Goal: Task Accomplishment & Management: Use online tool/utility

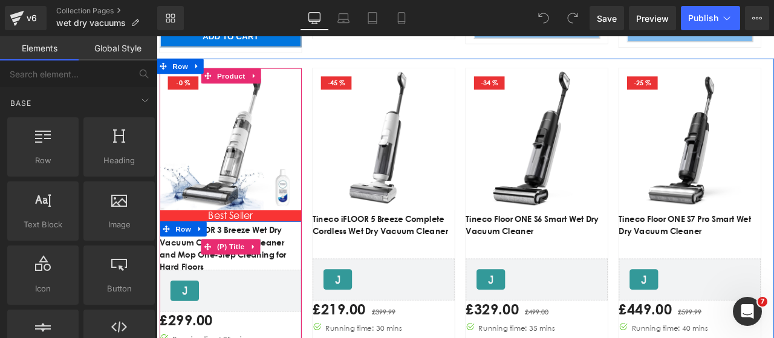
scroll to position [846, 0]
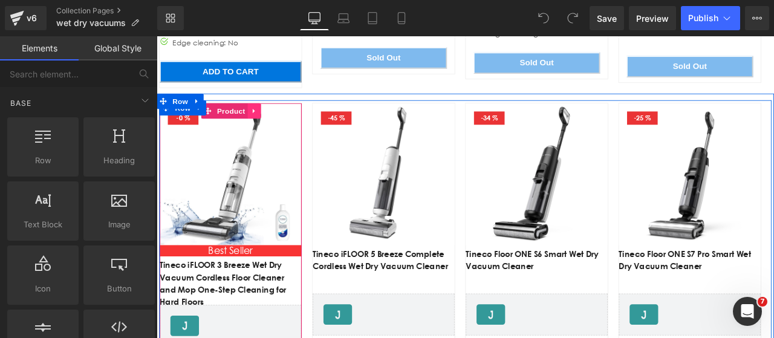
click at [268, 123] on icon "Main content" at bounding box center [272, 124] width 8 height 9
click at [278, 127] on icon "Main content" at bounding box center [280, 124] width 8 height 8
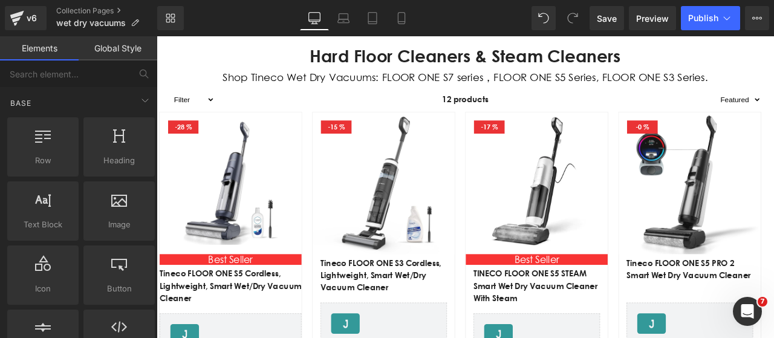
scroll to position [363, 0]
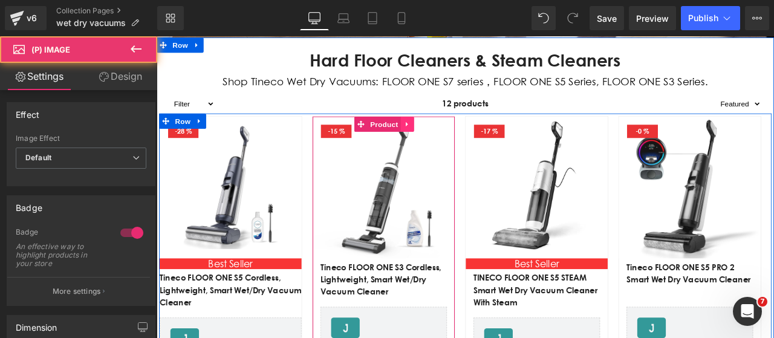
click at [451, 139] on icon "Main content" at bounding box center [454, 139] width 8 height 9
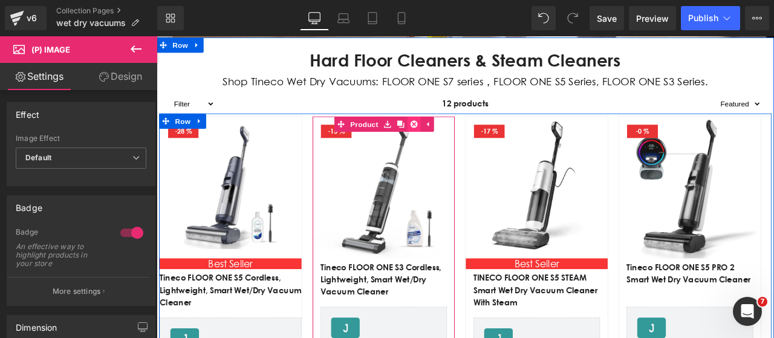
click at [462, 138] on link "Main content" at bounding box center [462, 140] width 16 height 18
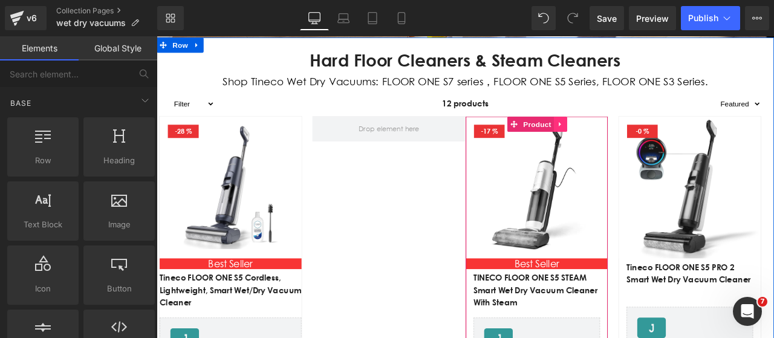
click at [633, 144] on link "Main content" at bounding box center [635, 140] width 16 height 18
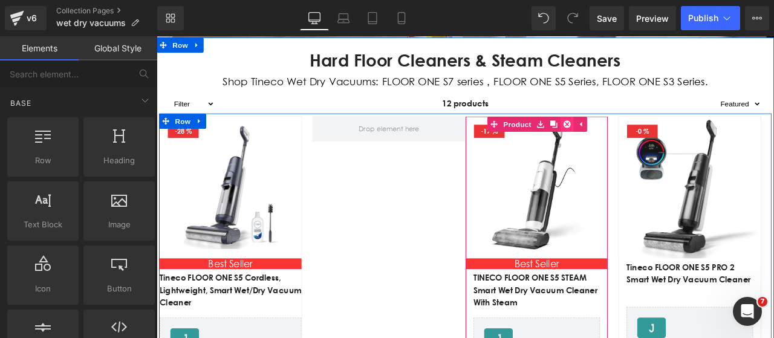
click at [639, 142] on icon "Main content" at bounding box center [643, 140] width 8 height 8
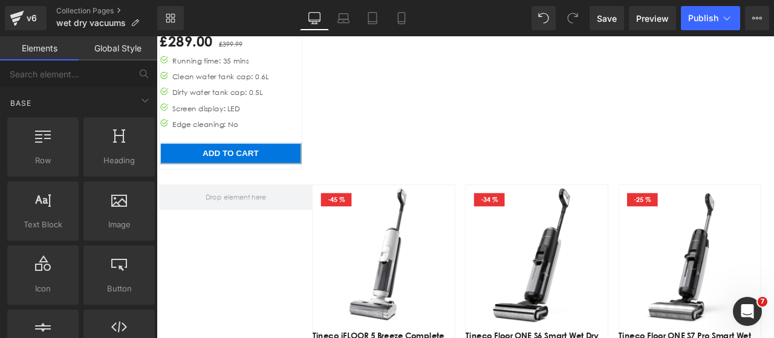
scroll to position [725, 0]
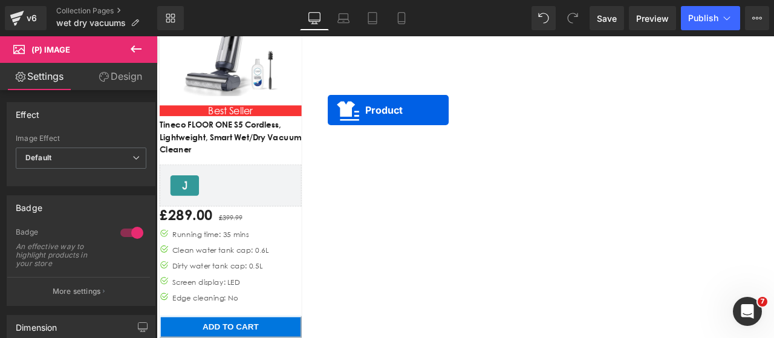
scroll to position [423, 0]
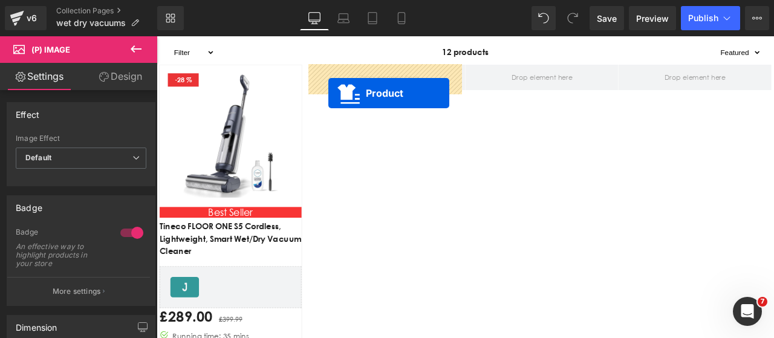
drag, startPoint x: 397, startPoint y: 241, endPoint x: 360, endPoint y: 103, distance: 142.6
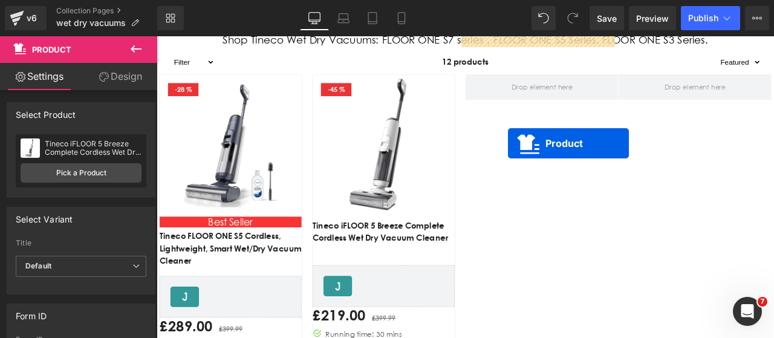
scroll to position [363, 0]
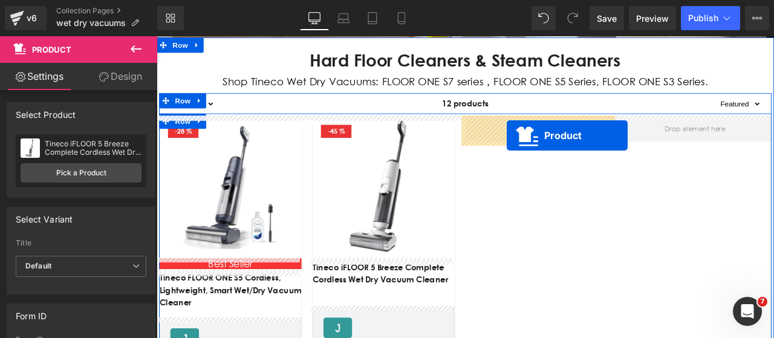
drag, startPoint x: 576, startPoint y: 183, endPoint x: 571, endPoint y: 153, distance: 29.4
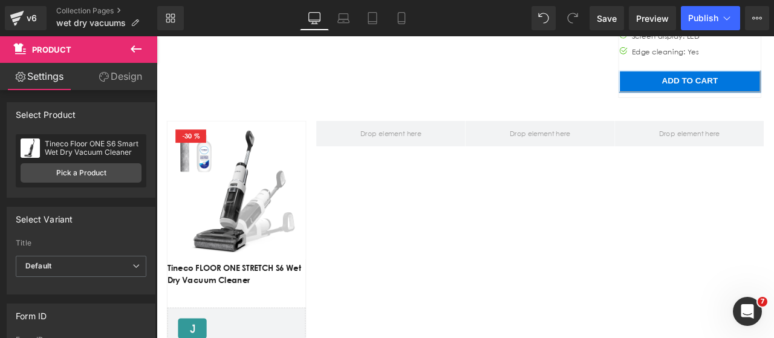
scroll to position [1329, 0]
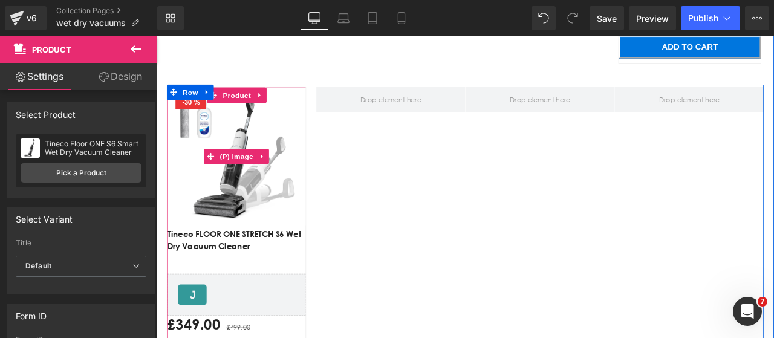
click at [254, 247] on img "Main content" at bounding box center [251, 179] width 164 height 164
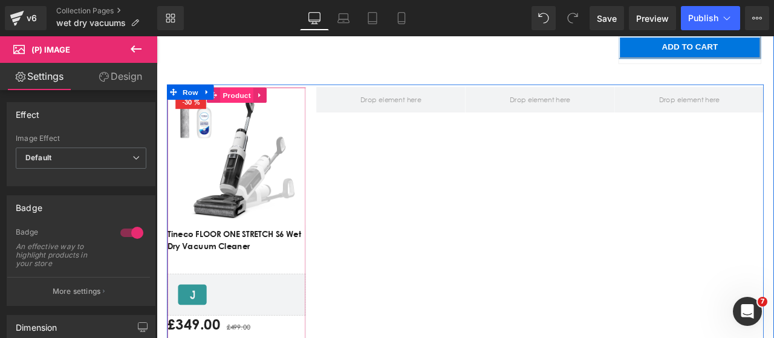
click at [238, 106] on span "Product" at bounding box center [251, 106] width 39 height 18
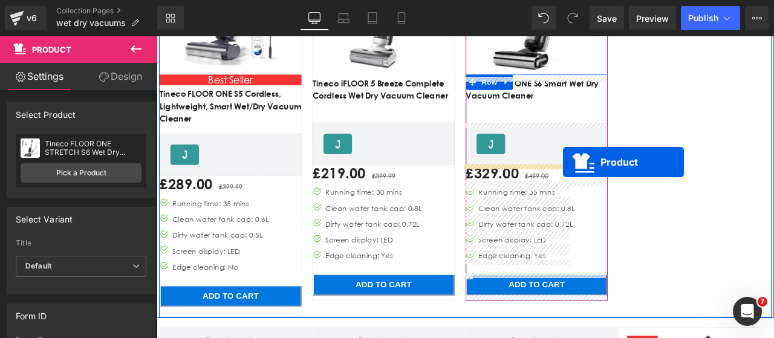
scroll to position [399, 0]
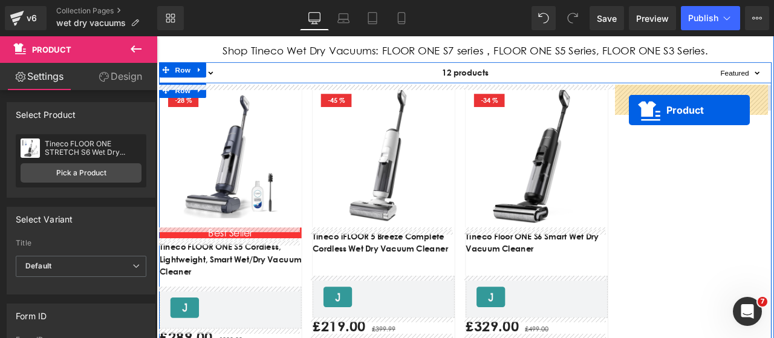
drag, startPoint x: 224, startPoint y: 106, endPoint x: 716, endPoint y: 123, distance: 492.8
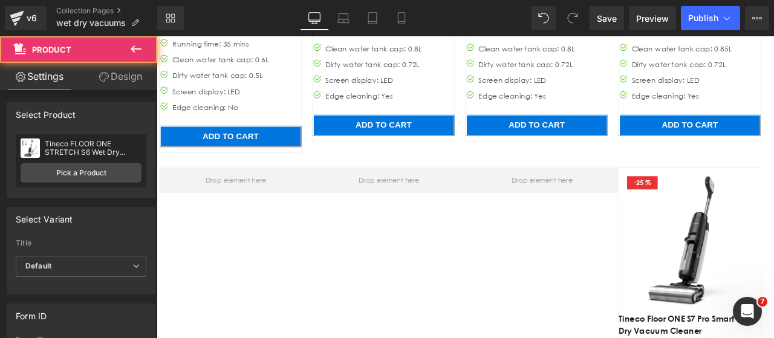
scroll to position [822, 0]
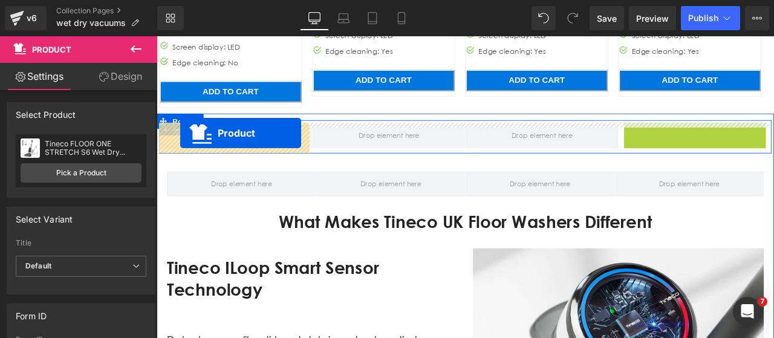
drag, startPoint x: 757, startPoint y: 149, endPoint x: 184, endPoint y: 151, distance: 572.9
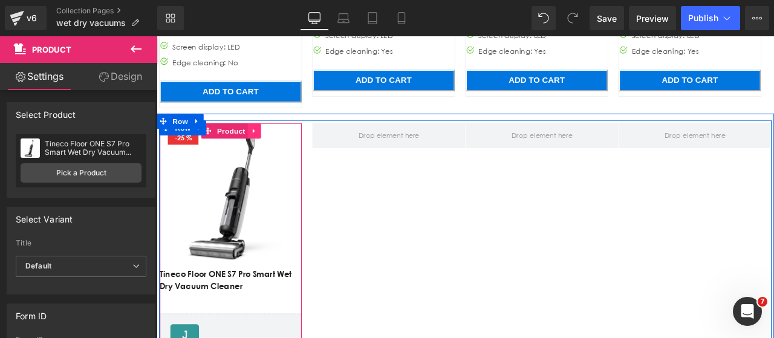
click at [274, 149] on link "Main content" at bounding box center [273, 149] width 16 height 18
drag, startPoint x: 259, startPoint y: 153, endPoint x: 273, endPoint y: 160, distance: 15.4
click at [259, 153] on link "Main content" at bounding box center [265, 149] width 16 height 18
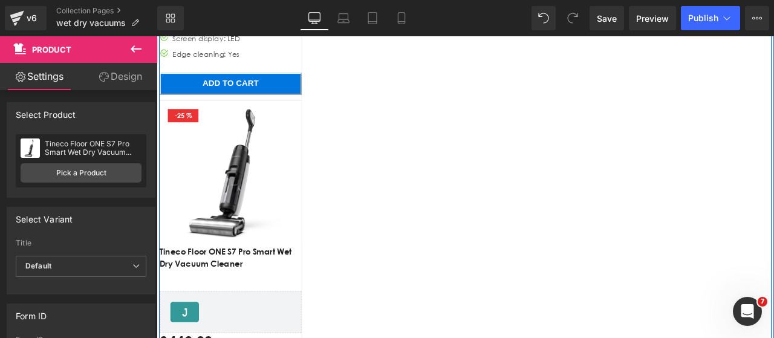
scroll to position [1252, 0]
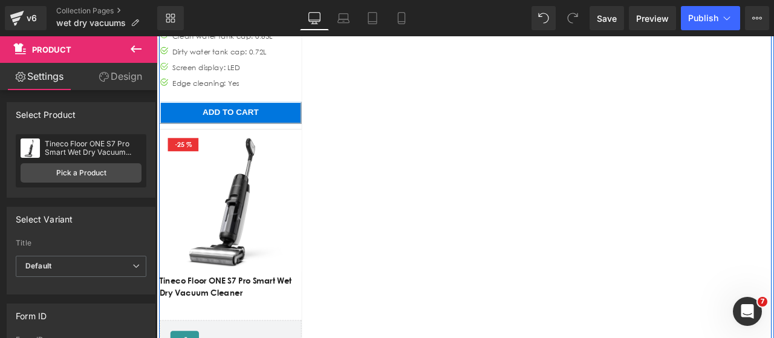
click at [275, 222] on div "- 25 % (P) Image" at bounding box center [244, 231] width 168 height 168
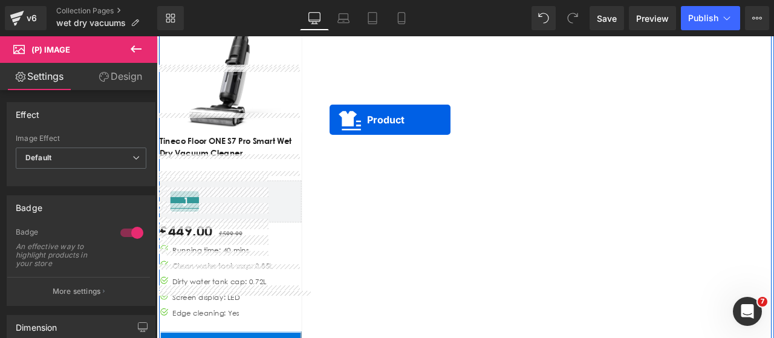
scroll to position [890, 0]
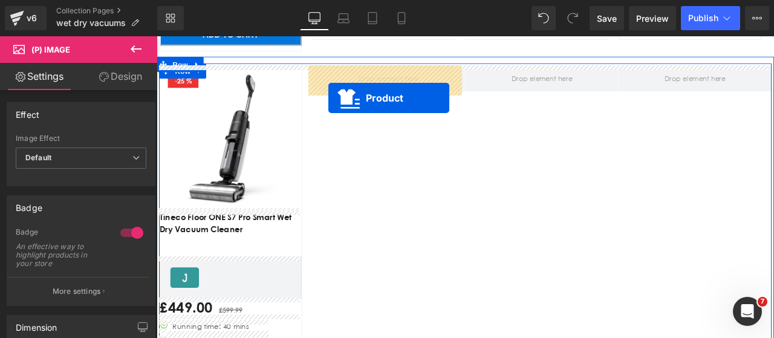
drag, startPoint x: 204, startPoint y: 153, endPoint x: 360, endPoint y: 109, distance: 161.9
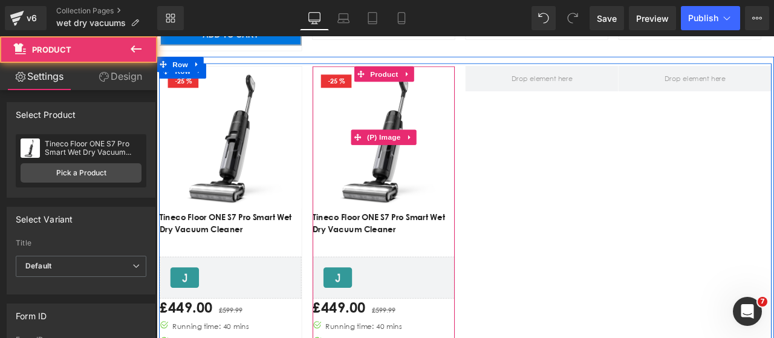
click at [447, 208] on img "Main content" at bounding box center [425, 156] width 168 height 168
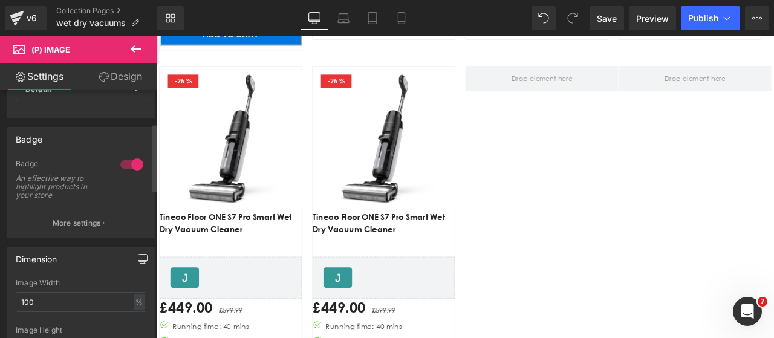
scroll to position [121, 0]
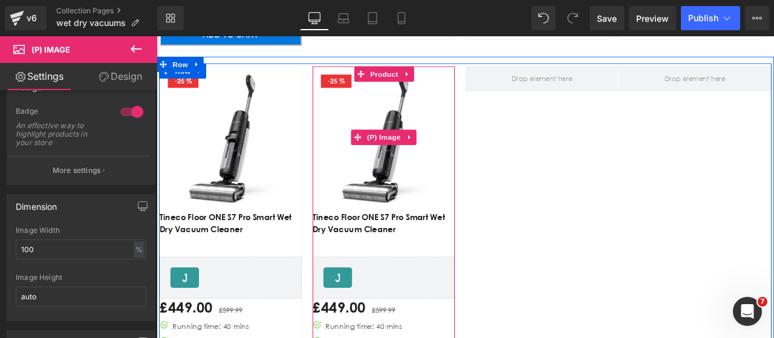
click at [422, 170] on img "Main content" at bounding box center [425, 156] width 168 height 168
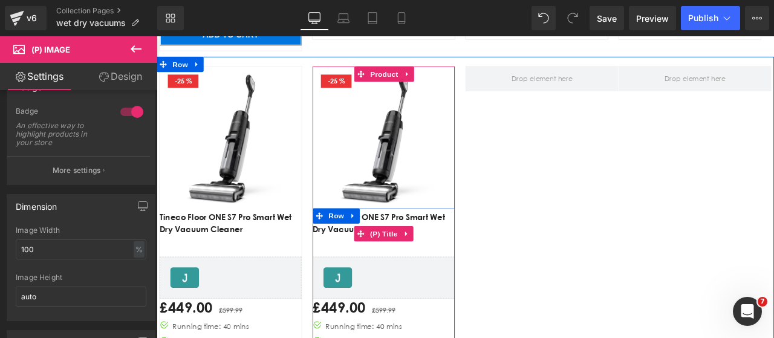
click at [413, 251] on link "Tineco Floor ONE S7 Pro Smart Wet Dry Vacuum Cleaner" at bounding box center [425, 257] width 168 height 29
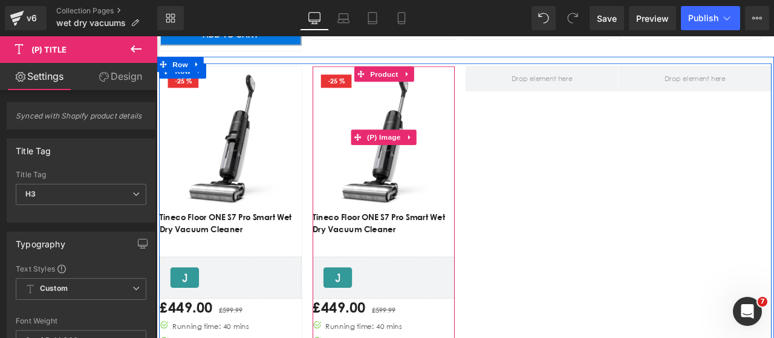
click at [451, 123] on img "Main content" at bounding box center [425, 156] width 168 height 168
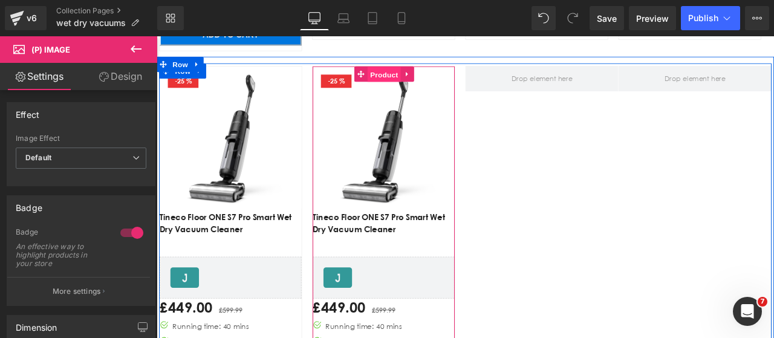
click at [415, 83] on span "Product" at bounding box center [426, 82] width 39 height 18
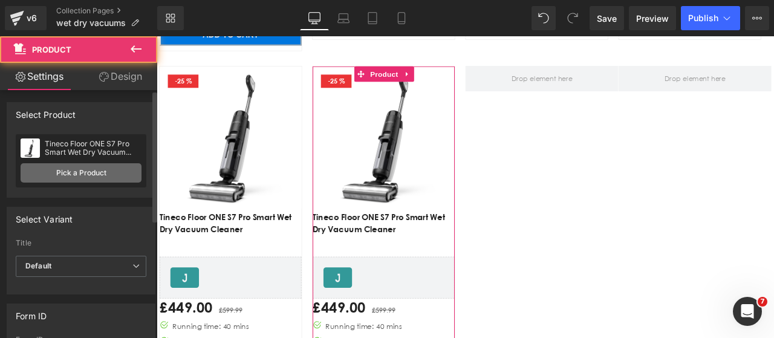
click at [103, 170] on link "Pick a Product" at bounding box center [81, 172] width 121 height 19
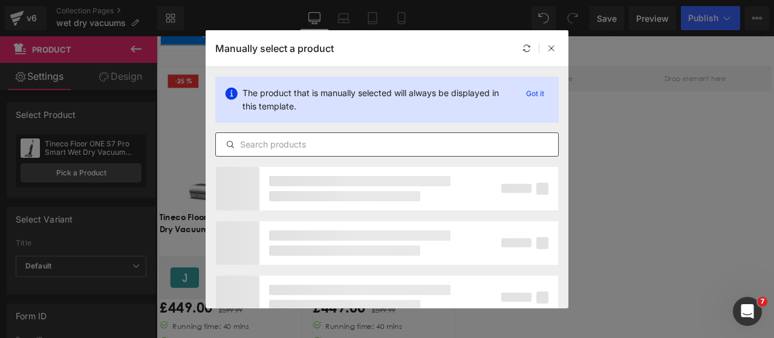
click at [336, 143] on input "text" at bounding box center [387, 144] width 342 height 15
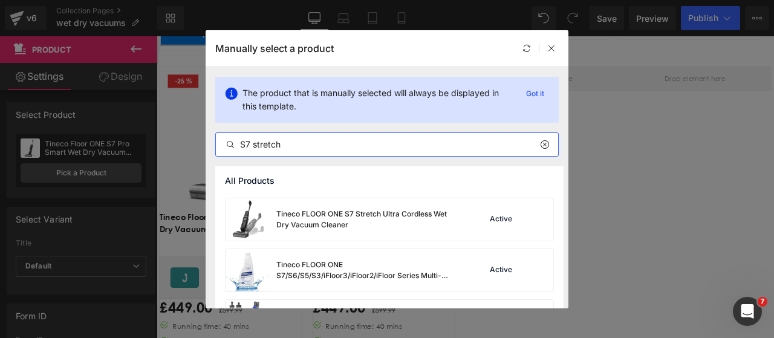
scroll to position [234, 0]
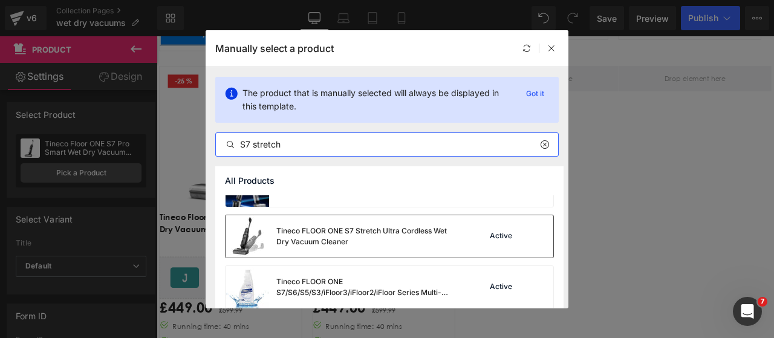
type input "S7 stretch"
click at [394, 251] on div "Tineco FLOOR ONE S7 Stretch Ultra Cordless Wet Dry Vacuum Cleaner" at bounding box center [341, 236] width 232 height 42
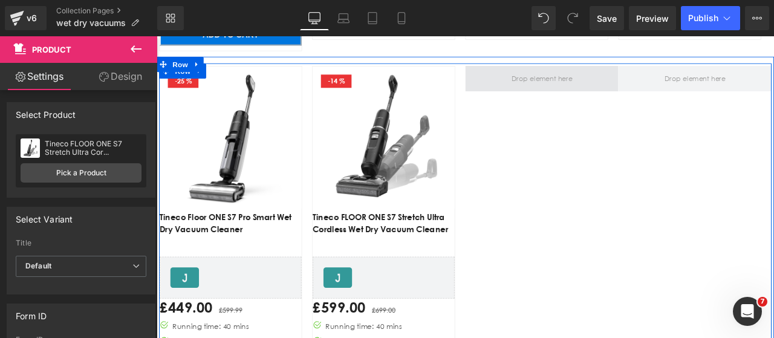
click at [614, 92] on span "Main content" at bounding box center [613, 86] width 80 height 15
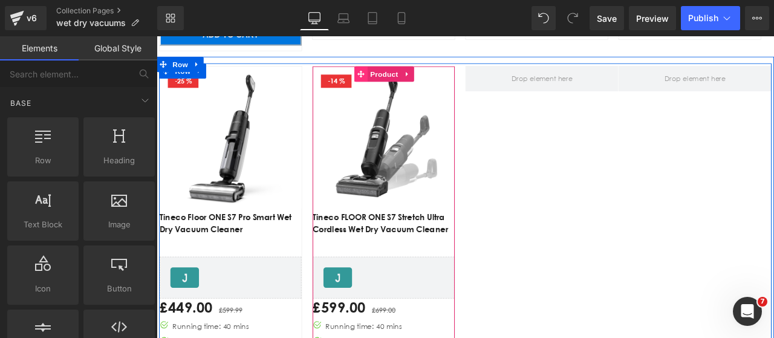
click at [395, 78] on icon "Main content" at bounding box center [399, 80] width 8 height 9
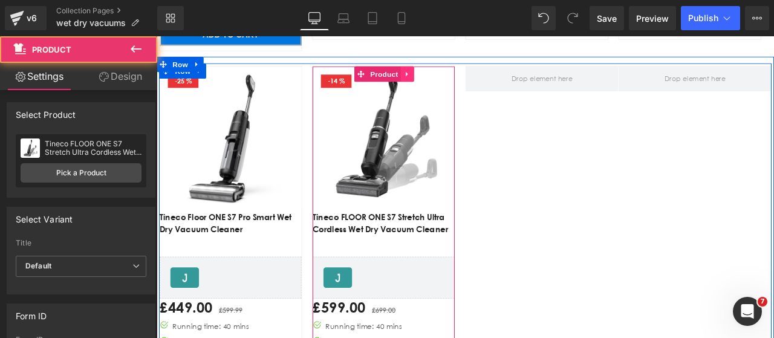
click at [451, 80] on icon "Main content" at bounding box center [452, 81] width 2 height 5
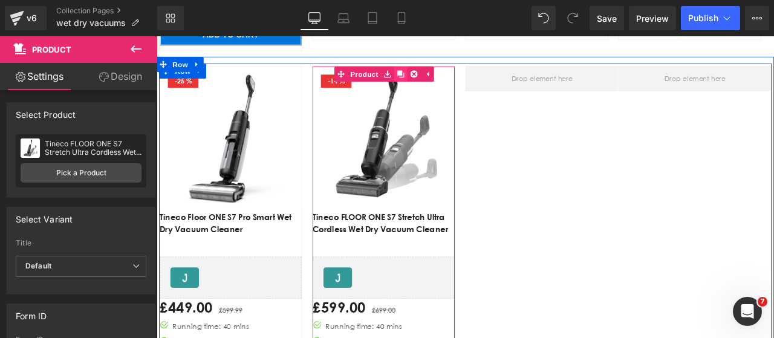
click at [444, 80] on icon "Main content" at bounding box center [446, 81] width 8 height 8
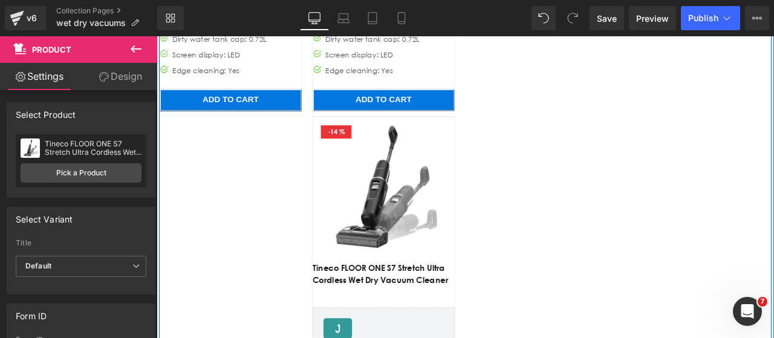
scroll to position [1252, 0]
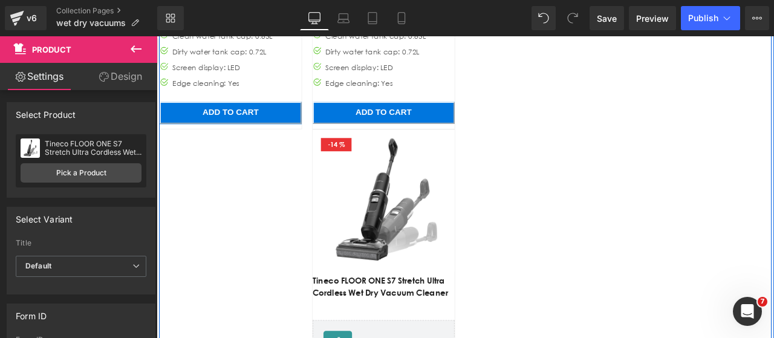
click at [461, 187] on img "Main content" at bounding box center [425, 231] width 168 height 168
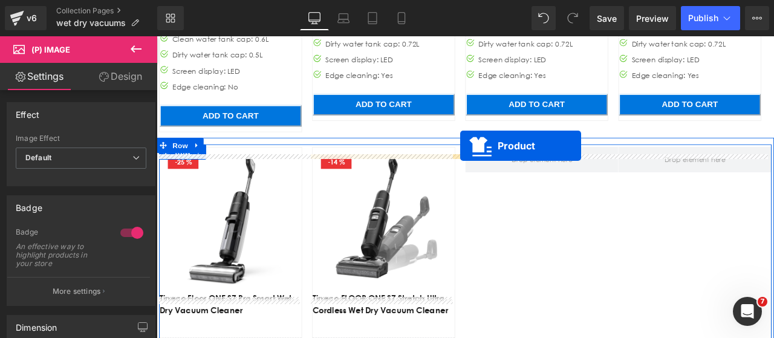
scroll to position [769, 0]
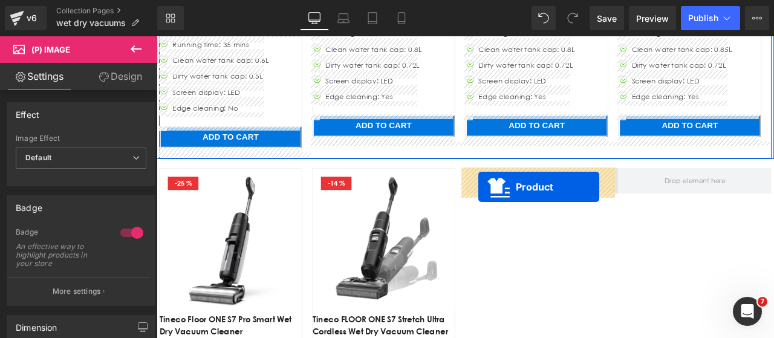
drag, startPoint x: 394, startPoint y: 159, endPoint x: 538, endPoint y: 215, distance: 154.2
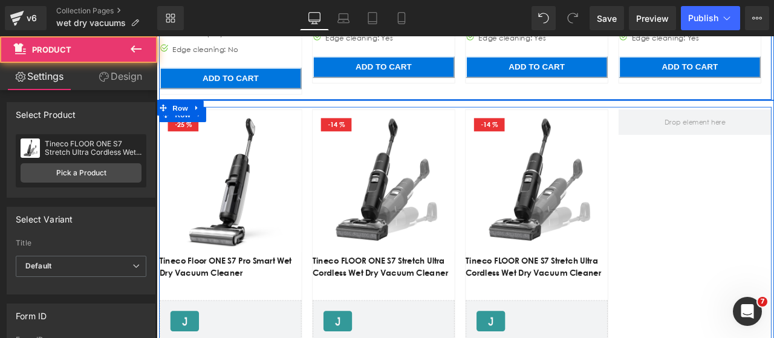
scroll to position [890, 0]
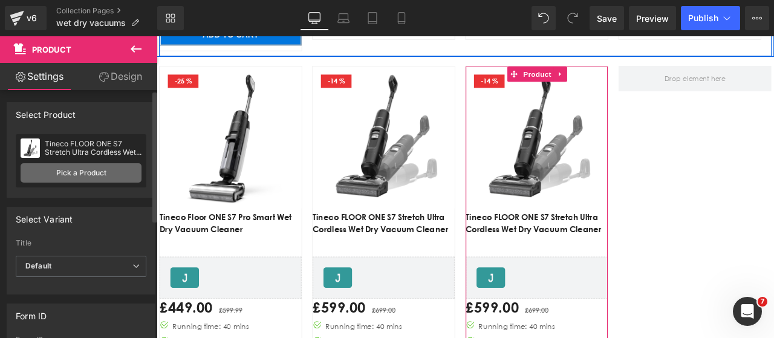
click at [71, 165] on link "Pick a Product" at bounding box center [81, 172] width 121 height 19
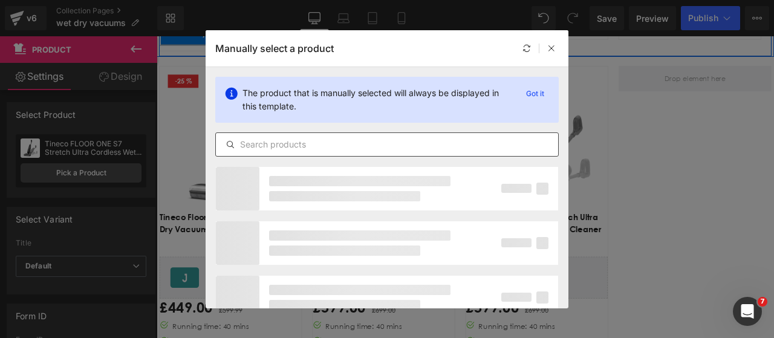
click at [340, 142] on input "text" at bounding box center [387, 144] width 342 height 15
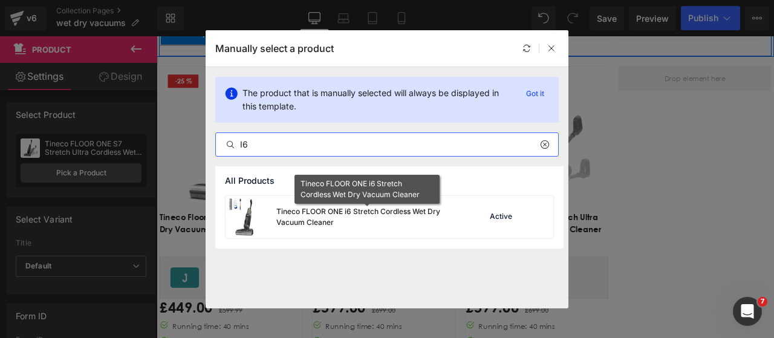
type input "I6"
click at [329, 223] on div "Tineco FLOOR ONE i6 Stretch Cordless Wet Dry Vacuum Cleaner" at bounding box center [366, 217] width 181 height 22
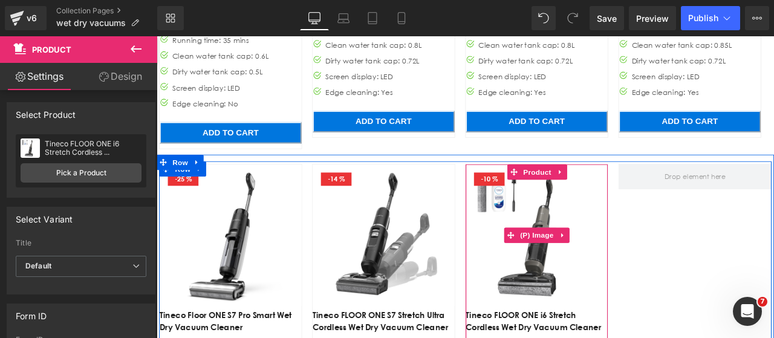
scroll to position [769, 0]
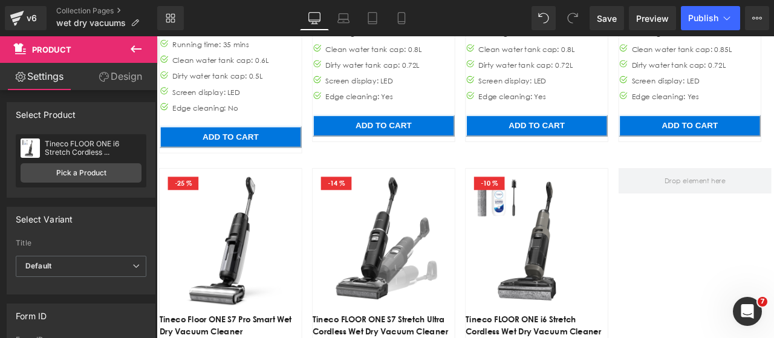
drag, startPoint x: 612, startPoint y: 22, endPoint x: 625, endPoint y: 22, distance: 13.3
click at [612, 22] on span "Save" at bounding box center [606, 18] width 20 height 13
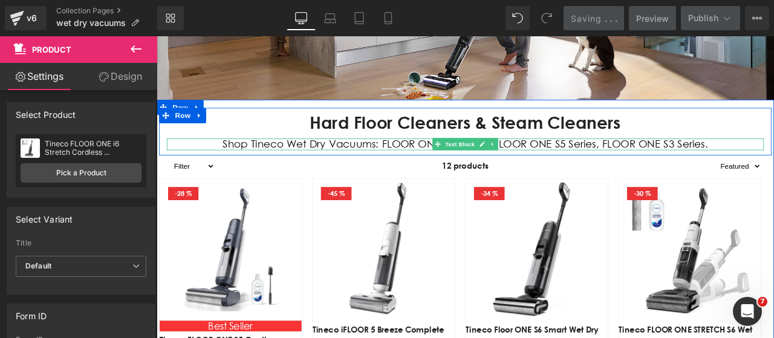
scroll to position [346, 0]
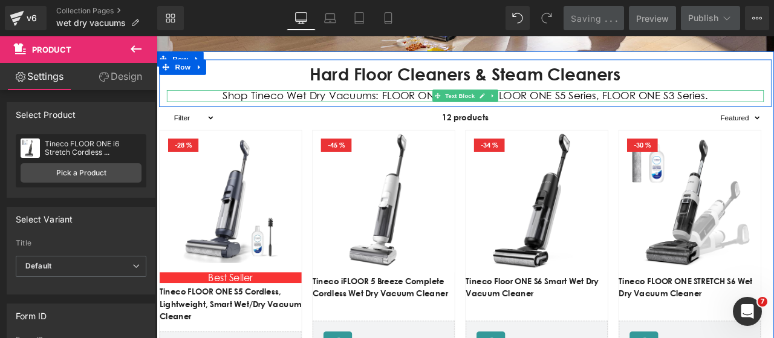
click at [757, 108] on p "Shop Tineco Wet Dry Vacuums: FLOOR ONE S7 series，FLOOR ONE S5 Series, FLOOR ONE…" at bounding box center [522, 107] width 707 height 14
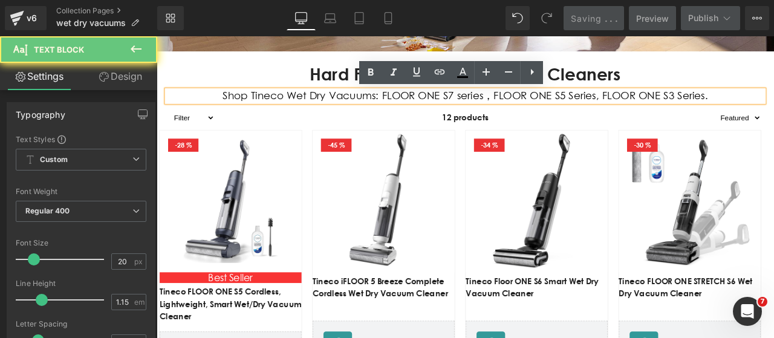
click at [773, 105] on p "Shop Tineco Wet Dry Vacuums: FLOOR ONE S7 series，FLOOR ONE S5 Series, FLOOR ONE…" at bounding box center [522, 107] width 707 height 14
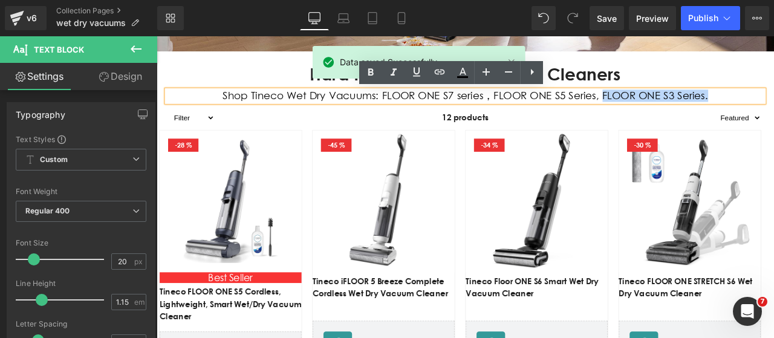
drag, startPoint x: 806, startPoint y: 105, endPoint x: 679, endPoint y: 104, distance: 126.3
click at [679, 104] on p "Shop Tineco Wet Dry Vacuums: FLOOR ONE S7 series，FLOOR ONE S5 Series, FLOOR ONE…" at bounding box center [522, 107] width 707 height 14
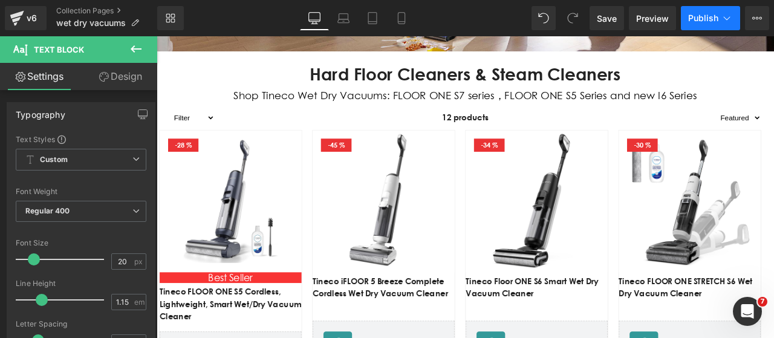
click at [711, 18] on span "Publish" at bounding box center [703, 18] width 30 height 10
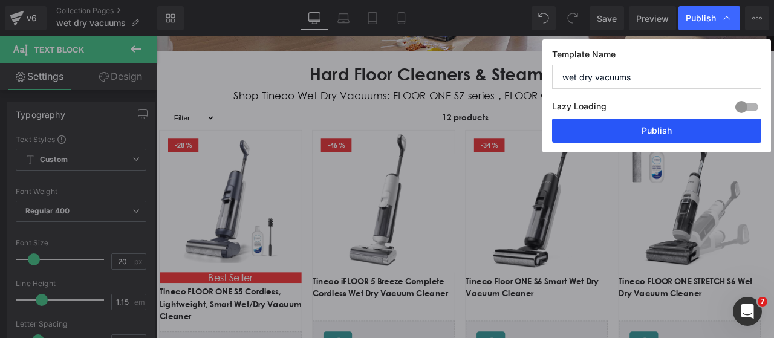
click at [0, 0] on button "Publish" at bounding box center [0, 0] width 0 height 0
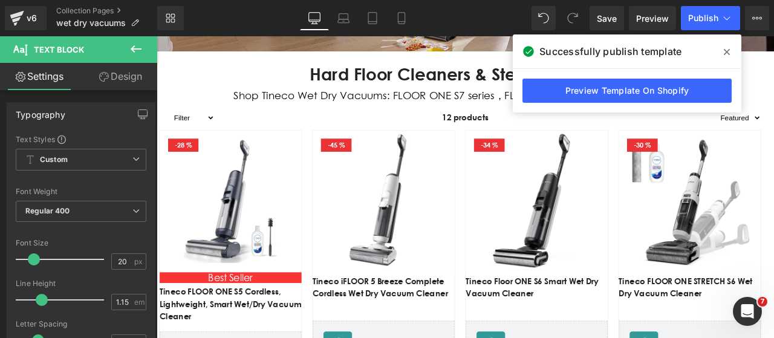
click at [726, 51] on icon at bounding box center [726, 52] width 6 height 6
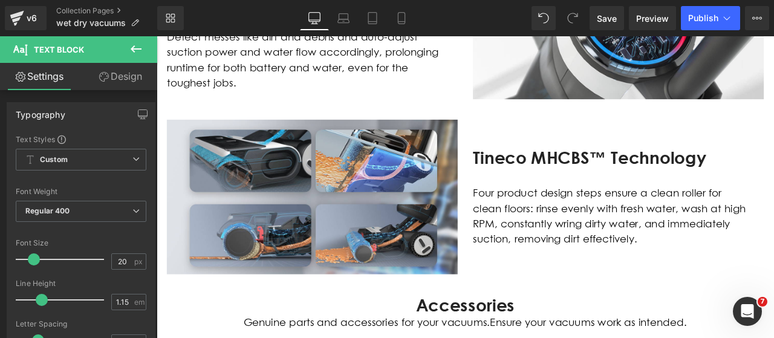
scroll to position [1675, 0]
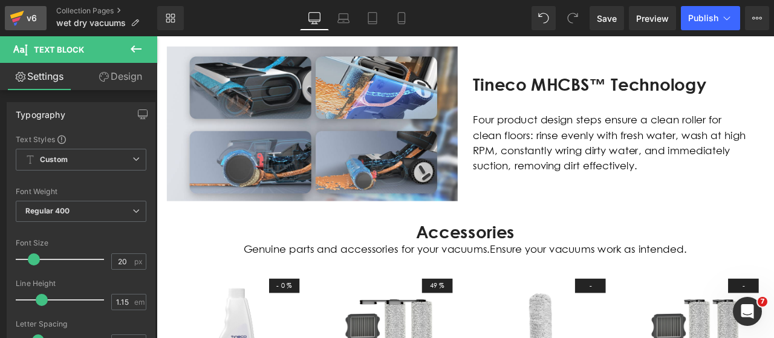
drag, startPoint x: 22, startPoint y: 24, endPoint x: 42, endPoint y: 28, distance: 20.5
click at [22, 24] on icon at bounding box center [17, 18] width 15 height 30
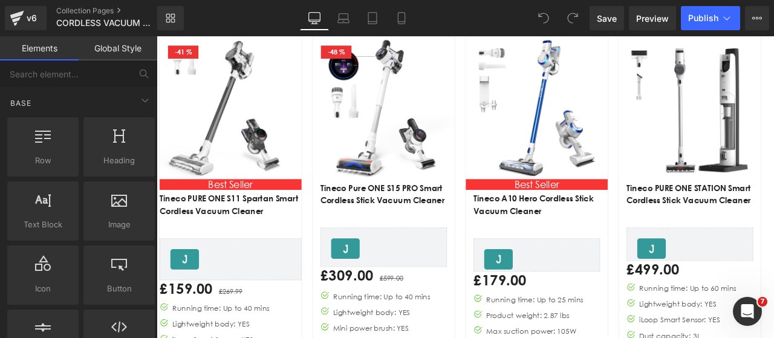
scroll to position [363, 0]
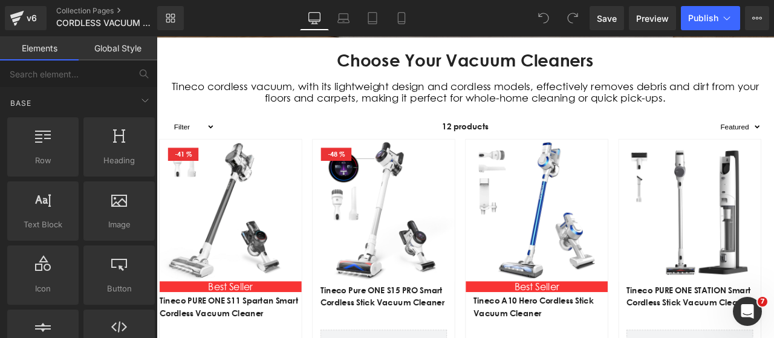
click at [464, 170] on img "Main content" at bounding box center [425, 242] width 168 height 168
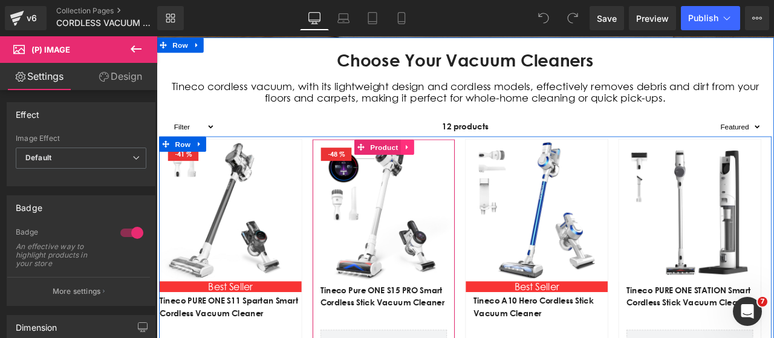
click at [450, 164] on icon "Main content" at bounding box center [454, 167] width 8 height 9
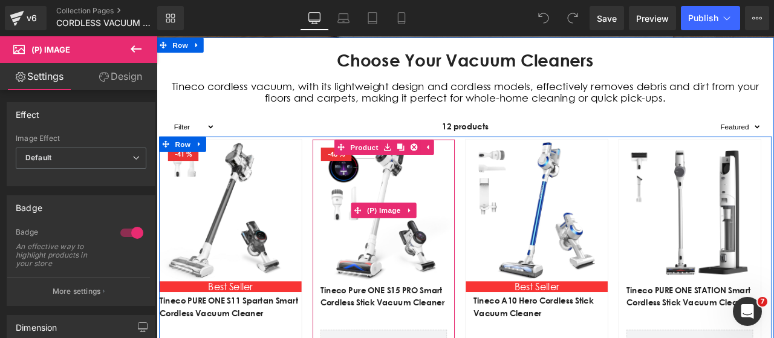
click at [405, 197] on img "Main content" at bounding box center [425, 242] width 168 height 168
click at [399, 191] on img "Main content" at bounding box center [425, 242] width 168 height 168
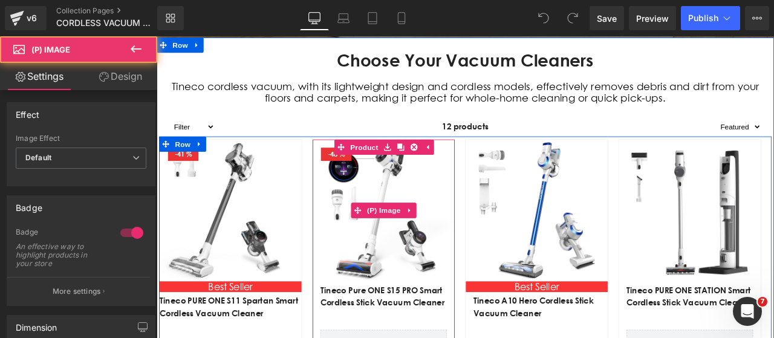
click at [442, 286] on img "Main content" at bounding box center [425, 242] width 168 height 168
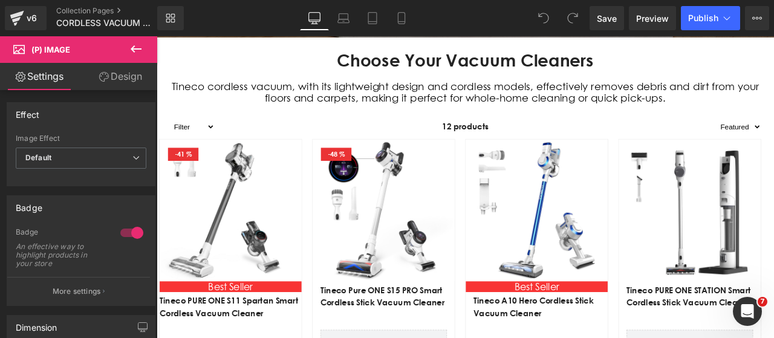
click at [134, 48] on icon at bounding box center [136, 49] width 15 height 15
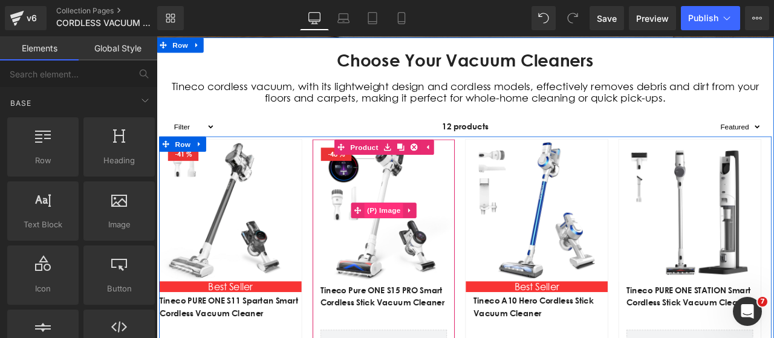
click at [402, 245] on span "(P) Image" at bounding box center [425, 242] width 46 height 18
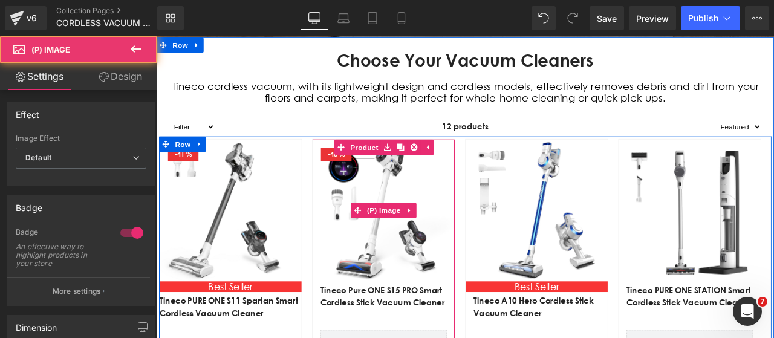
click at [406, 196] on img "Main content" at bounding box center [425, 242] width 168 height 168
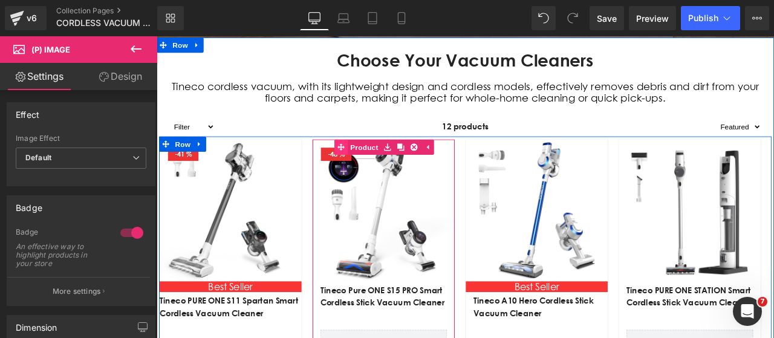
click at [396, 171] on link "Product" at bounding box center [394, 167] width 55 height 18
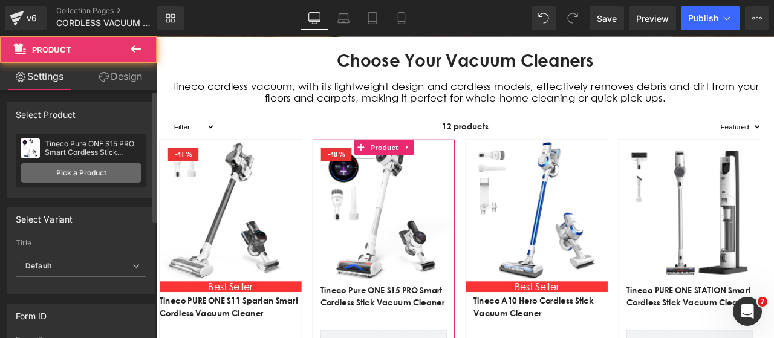
click at [80, 170] on link "Pick a Product" at bounding box center [81, 172] width 121 height 19
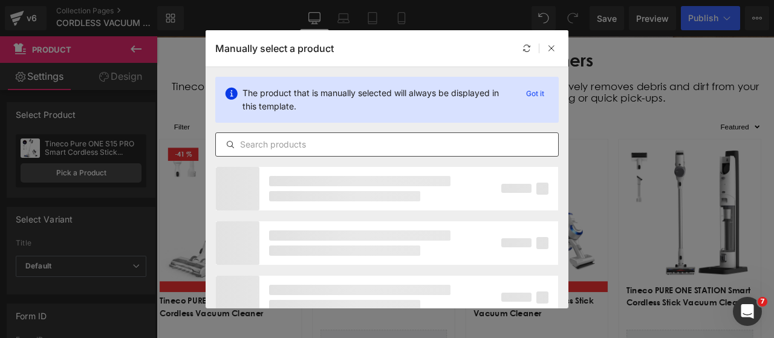
click at [330, 146] on input "text" at bounding box center [387, 144] width 342 height 15
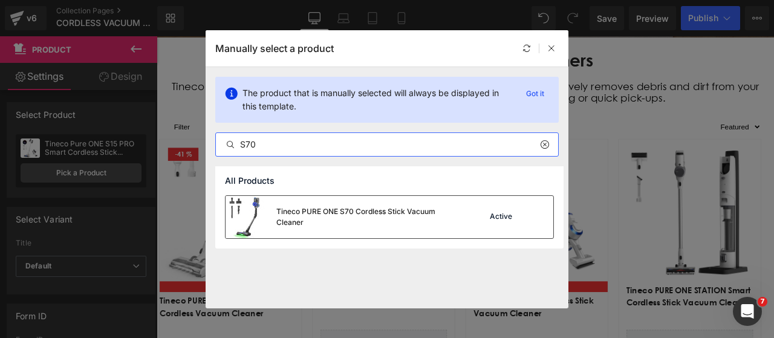
type input "S70"
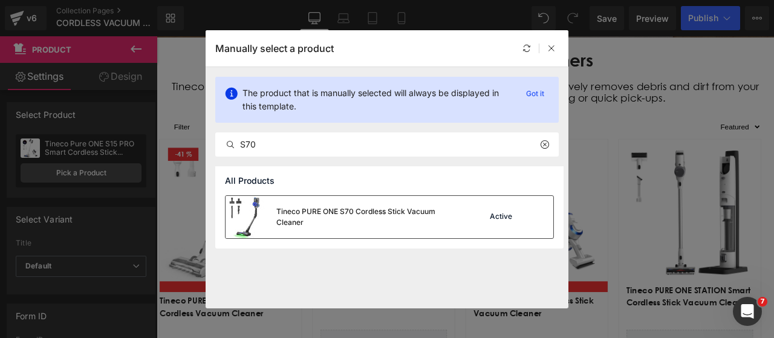
click at [338, 224] on div "Tineco PURE ONE S70 Cordless Stick Vacuum Cleaner" at bounding box center [366, 217] width 181 height 22
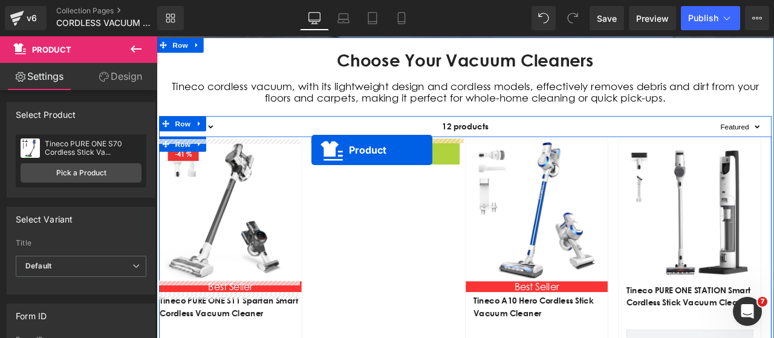
drag, startPoint x: 393, startPoint y: 165, endPoint x: 340, endPoint y: 171, distance: 53.5
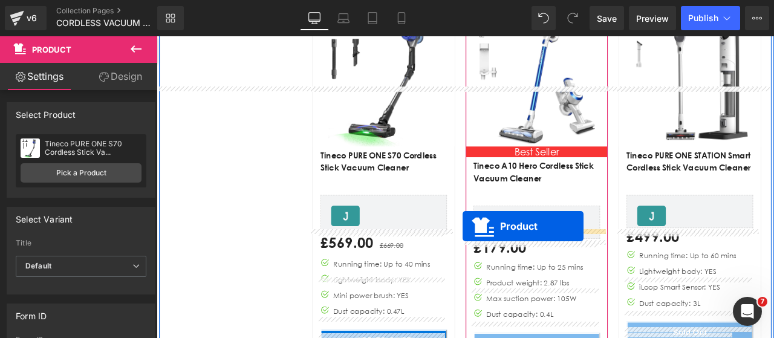
scroll to position [665, 0]
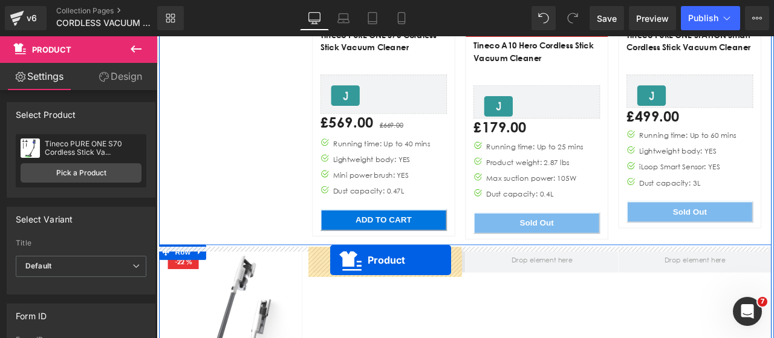
drag, startPoint x: 214, startPoint y: 103, endPoint x: 350, endPoint y: 304, distance: 243.2
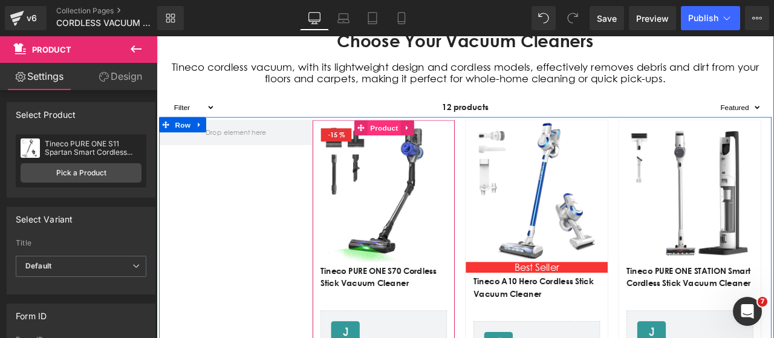
scroll to position [302, 0]
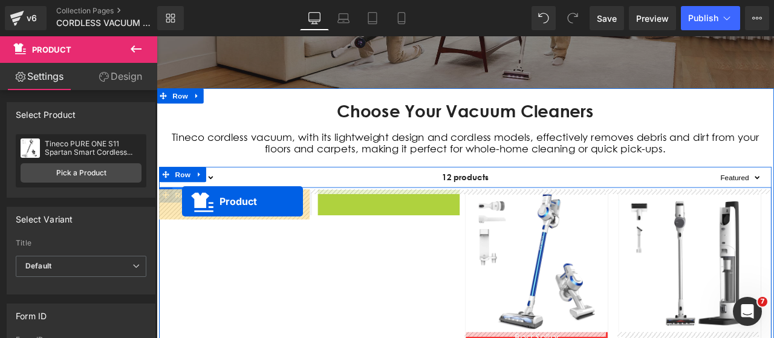
drag, startPoint x: 392, startPoint y: 231, endPoint x: 187, endPoint y: 232, distance: 204.9
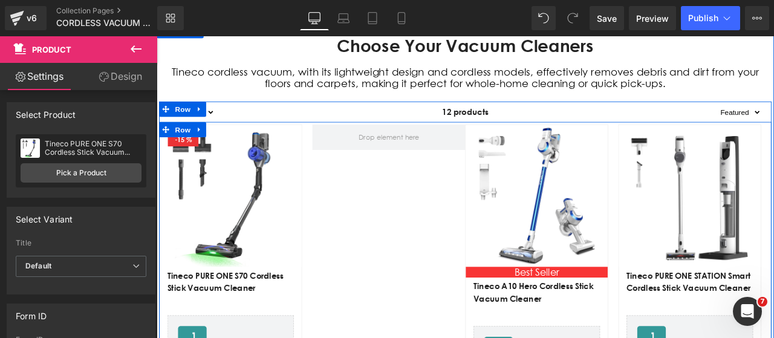
scroll to position [363, 0]
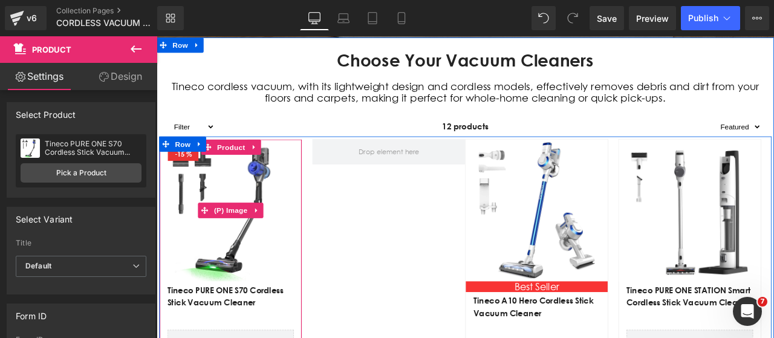
click at [244, 197] on img "Main content" at bounding box center [244, 242] width 168 height 168
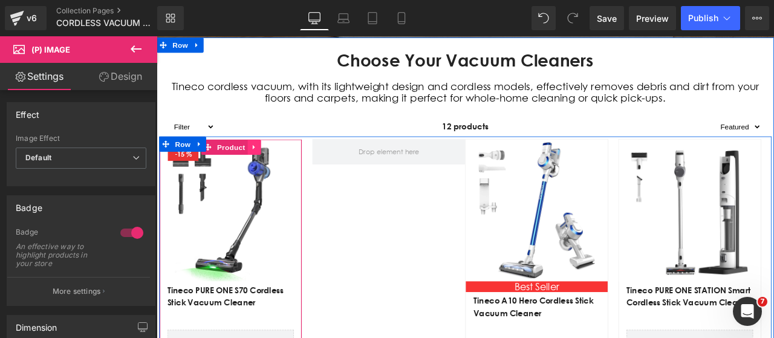
click at [268, 166] on icon "Main content" at bounding box center [272, 167] width 8 height 9
click at [260, 172] on link "Main content" at bounding box center [265, 167] width 16 height 18
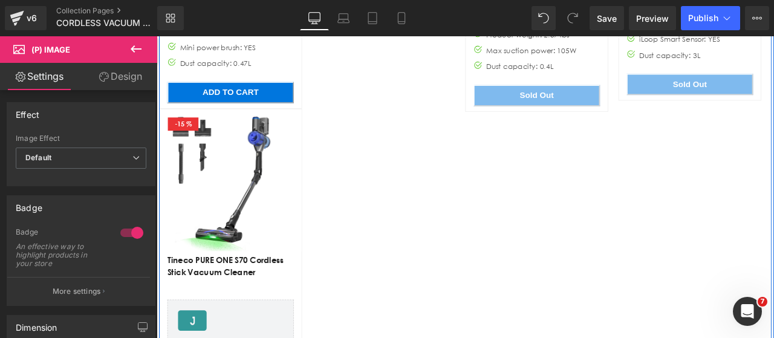
scroll to position [853, 0]
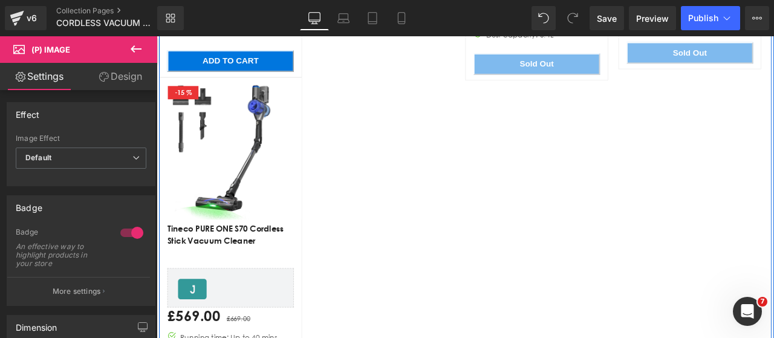
click at [248, 194] on img "Main content" at bounding box center [244, 170] width 168 height 168
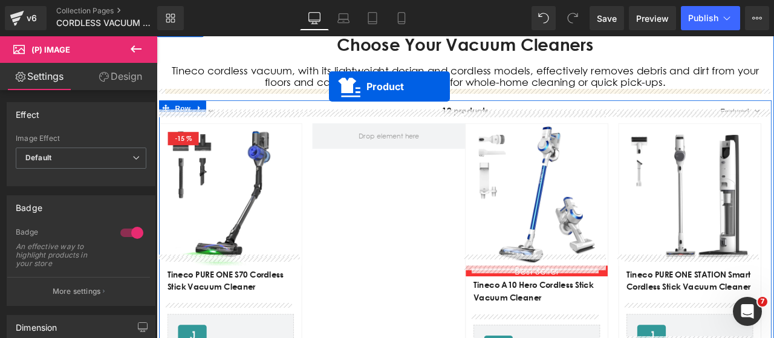
scroll to position [357, 0]
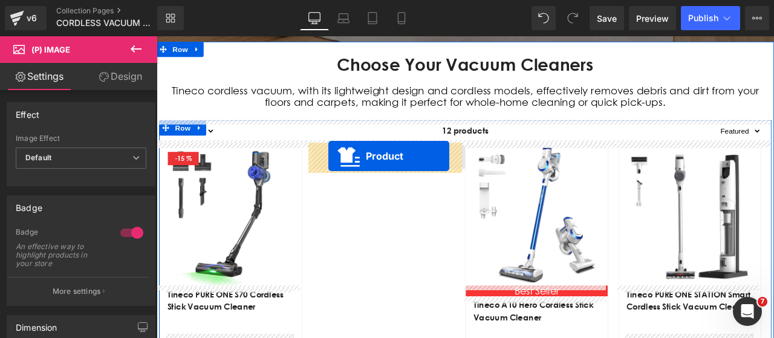
drag, startPoint x: 210, startPoint y: 95, endPoint x: 360, endPoint y: 178, distance: 171.2
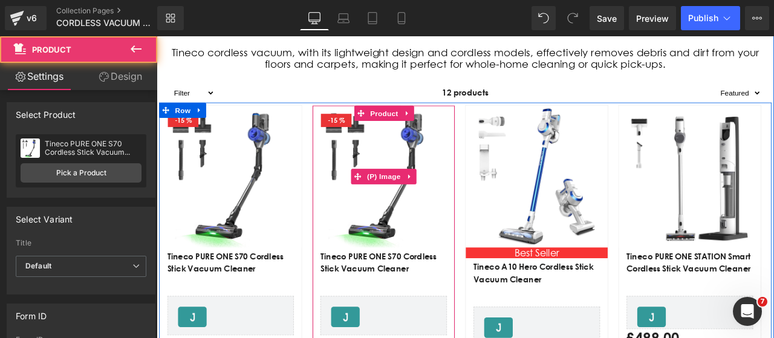
scroll to position [478, 0]
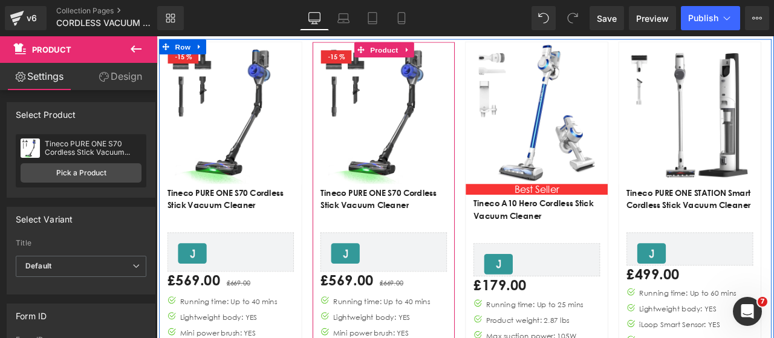
click at [405, 151] on img "Main content" at bounding box center [425, 127] width 168 height 168
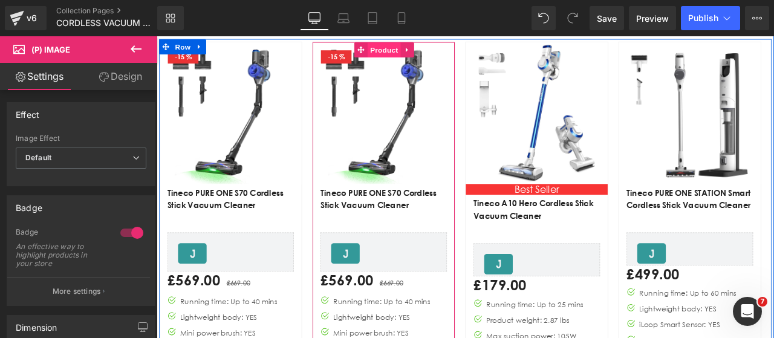
click at [419, 49] on span "Product" at bounding box center [426, 53] width 39 height 18
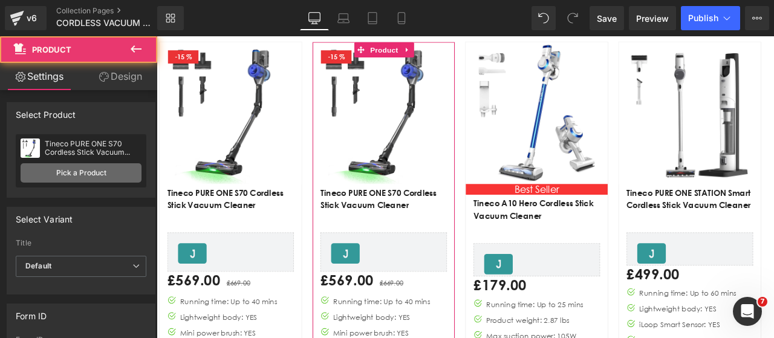
click at [88, 173] on link "Pick a Product" at bounding box center [81, 172] width 121 height 19
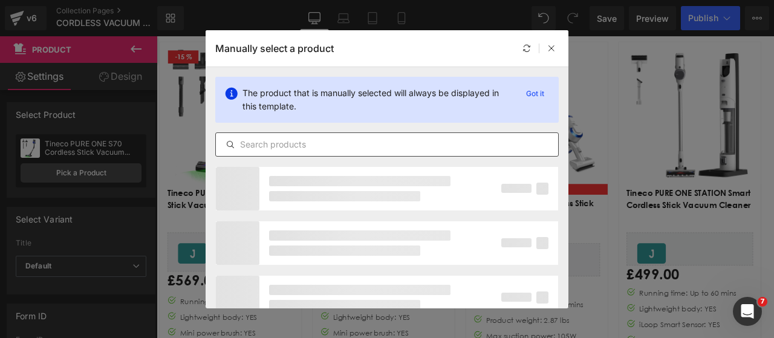
click at [0, 0] on input "text" at bounding box center [0, 0] width 0 height 0
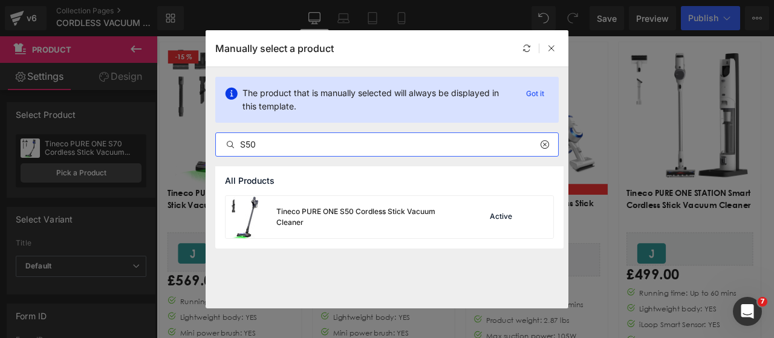
type input "S50"
click at [0, 0] on div "Tineco PURE ONE S50 Cordless Stick Vacuum Cleaner" at bounding box center [0, 0] width 0 height 0
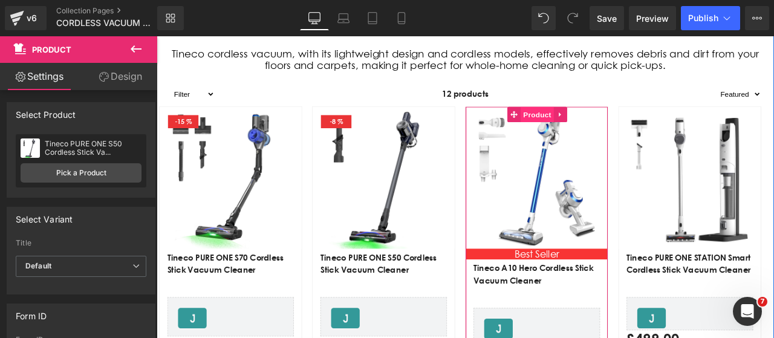
scroll to position [357, 0]
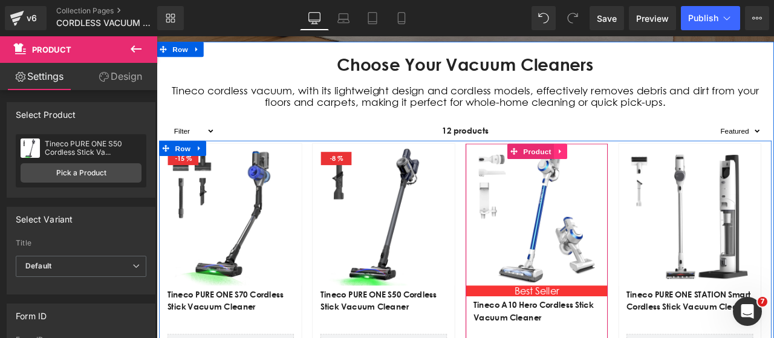
click at [631, 173] on icon "Main content" at bounding box center [635, 172] width 8 height 9
click at [639, 169] on icon "Main content" at bounding box center [643, 173] width 8 height 8
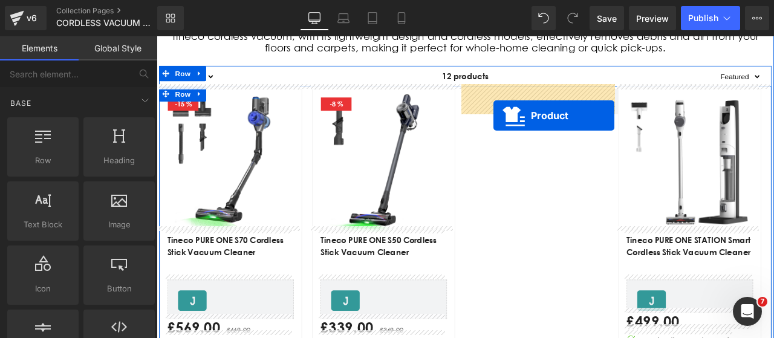
scroll to position [418, 0]
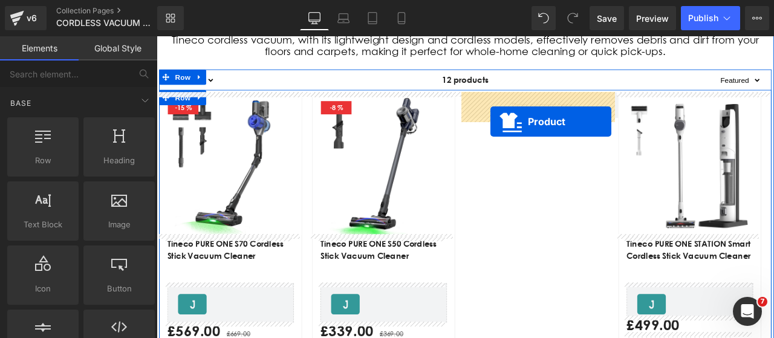
drag, startPoint x: 216, startPoint y: 297, endPoint x: 552, endPoint y: 137, distance: 371.7
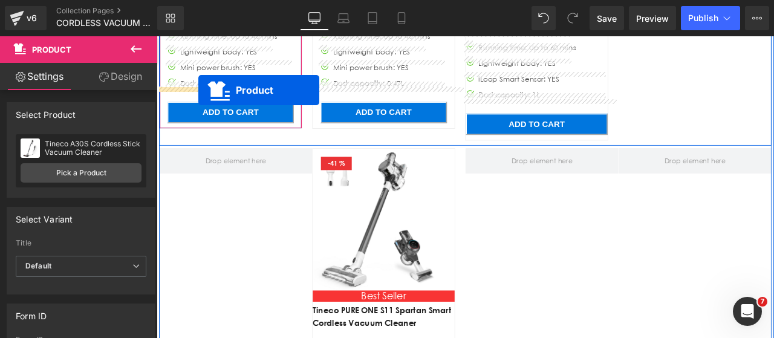
scroll to position [780, 0]
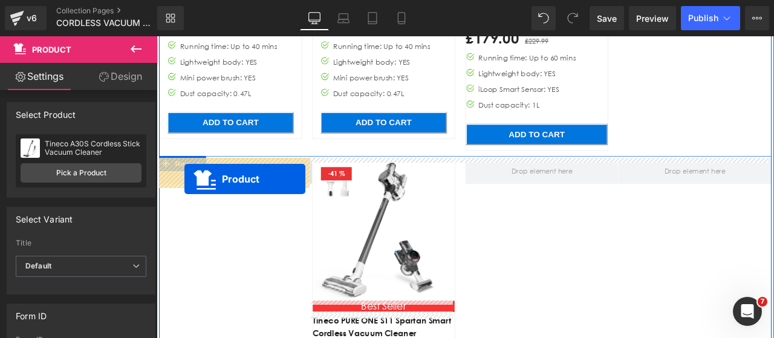
drag, startPoint x: 752, startPoint y: 114, endPoint x: 189, endPoint y: 205, distance: 570.7
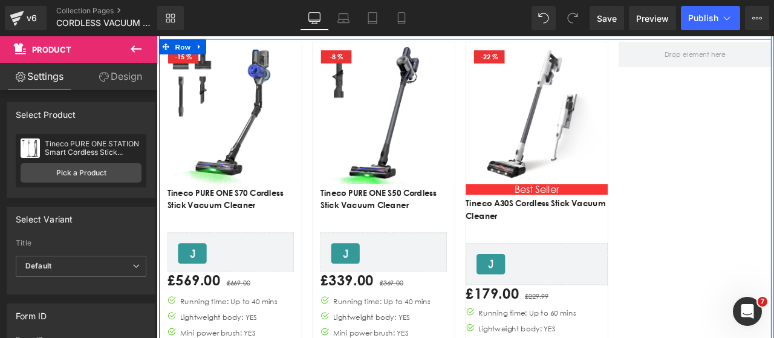
scroll to position [418, 0]
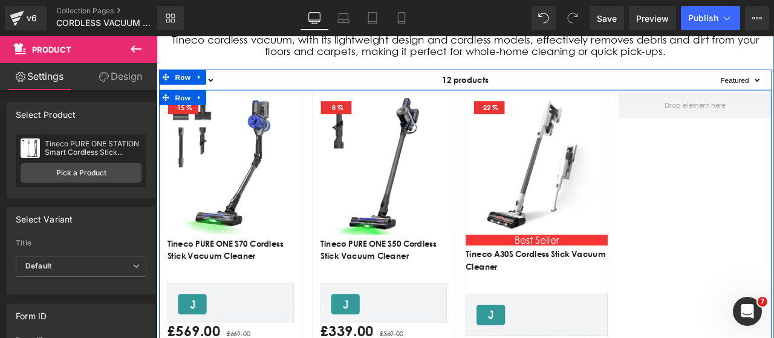
click at [592, 129] on img "Main content" at bounding box center [607, 187] width 168 height 168
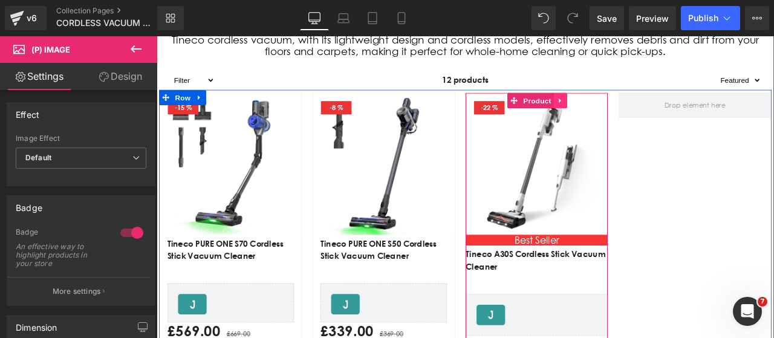
click at [635, 112] on icon "Main content" at bounding box center [635, 112] width 8 height 9
click at [625, 109] on icon "Main content" at bounding box center [627, 112] width 8 height 9
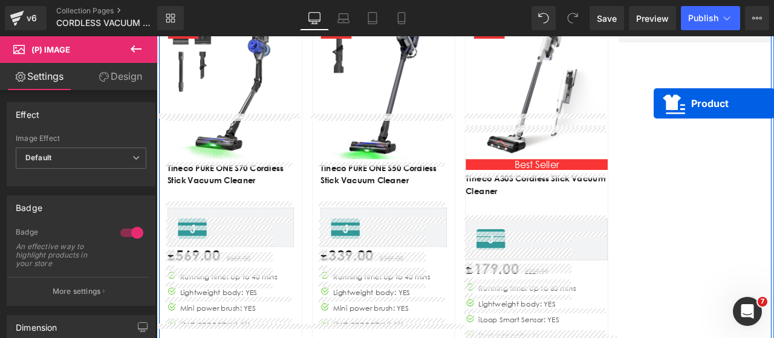
scroll to position [444, 0]
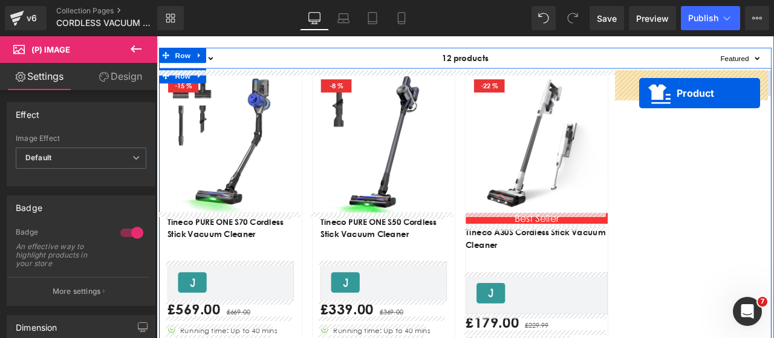
drag, startPoint x: 575, startPoint y: 154, endPoint x: 728, endPoint y: 103, distance: 161.7
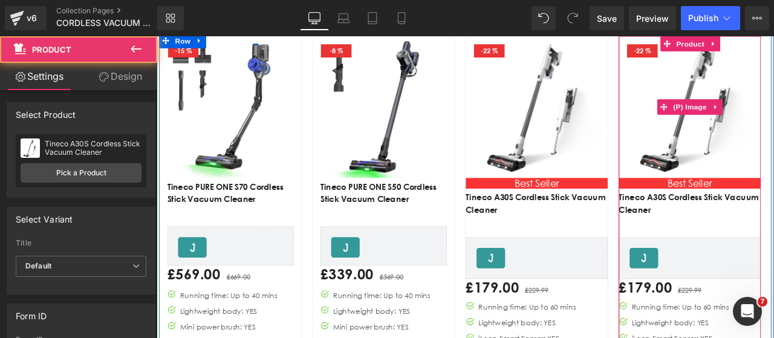
scroll to position [504, 0]
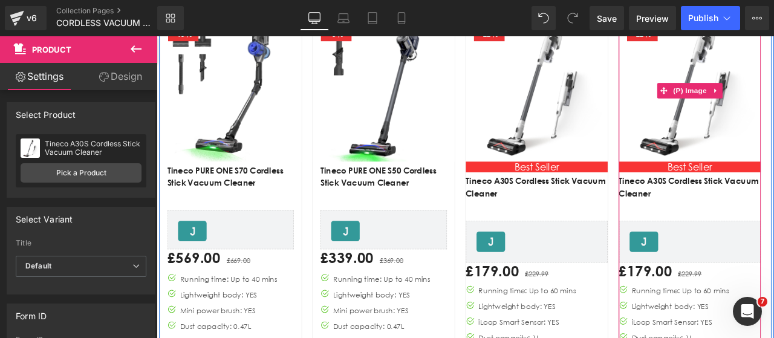
click at [773, 149] on img "Main content" at bounding box center [788, 101] width 168 height 168
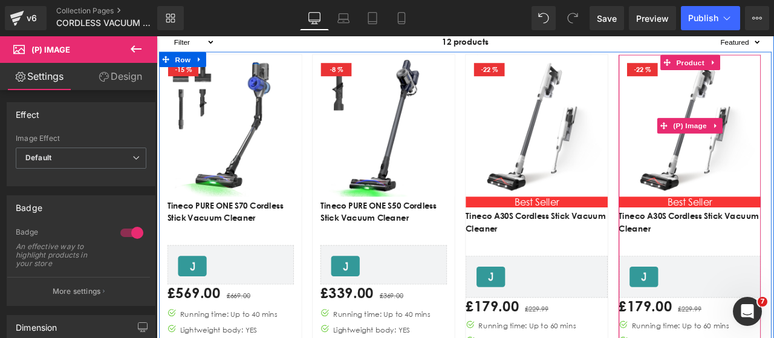
scroll to position [444, 0]
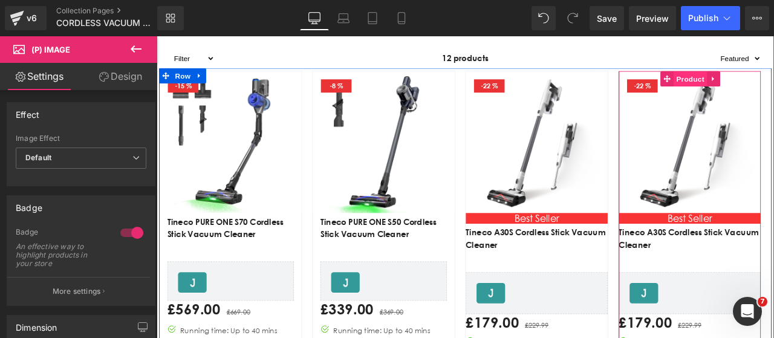
click at [773, 89] on span "Product" at bounding box center [788, 87] width 39 height 18
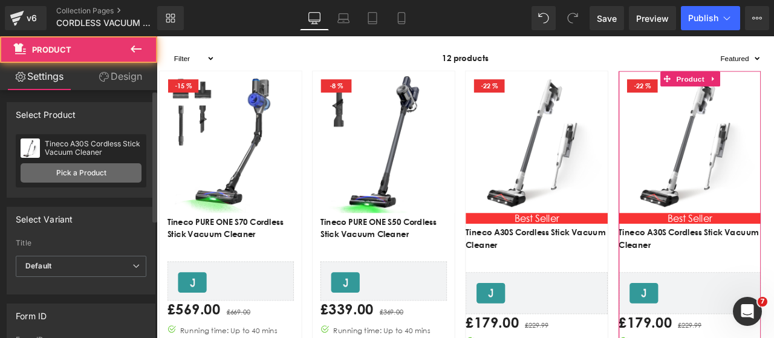
click at [94, 177] on link "Pick a Product" at bounding box center [81, 172] width 121 height 19
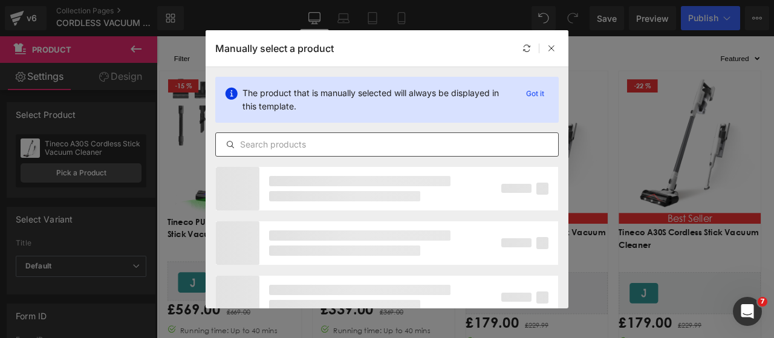
click at [0, 0] on div at bounding box center [0, 0] width 0 height 0
click at [0, 0] on input "text" at bounding box center [0, 0] width 0 height 0
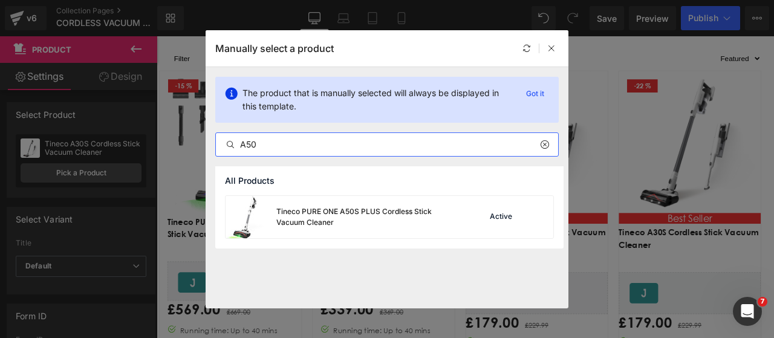
type input "A50"
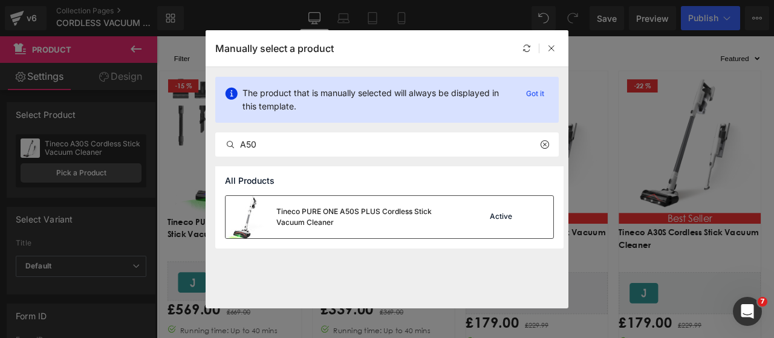
click at [460, 222] on div "Tineco PURE ONE A50S PLUS Cordless Stick Vacuum Cleaner" at bounding box center [466, 215] width 13 height 15
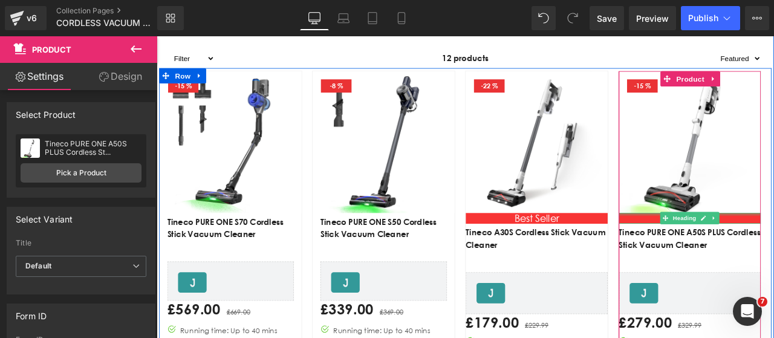
click at [773, 248] on div "Main content" at bounding box center [788, 246] width 168 height 3
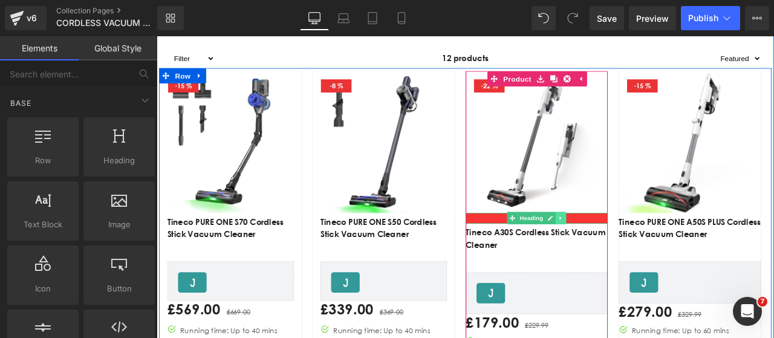
click at [634, 253] on icon "Main content" at bounding box center [635, 251] width 7 height 7
click at [626, 253] on icon "Main content" at bounding box center [629, 251] width 7 height 7
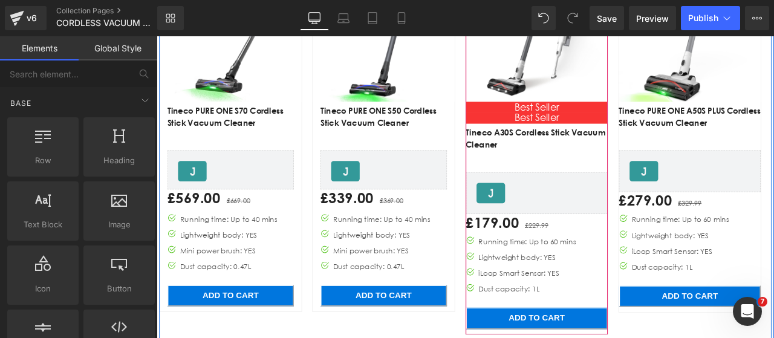
scroll to position [557, 0]
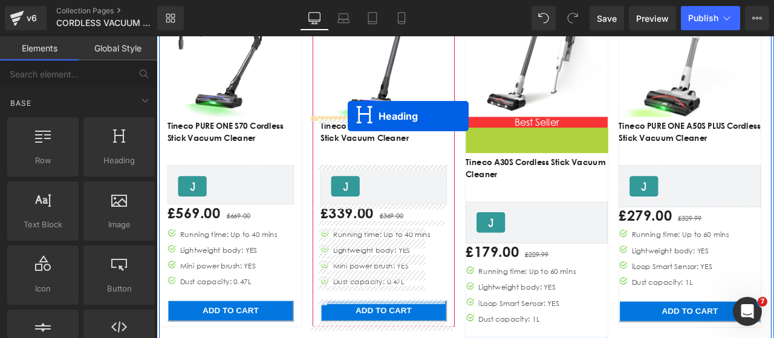
drag, startPoint x: 572, startPoint y: 151, endPoint x: 383, endPoint y: 131, distance: 190.9
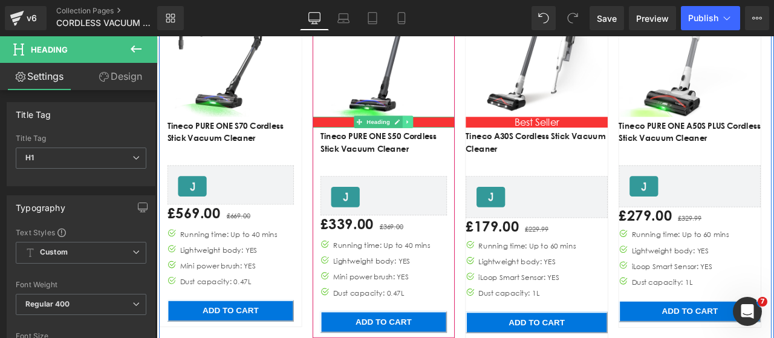
click at [453, 138] on icon "Main content" at bounding box center [454, 138] width 2 height 4
click at [442, 140] on link "Main content" at bounding box center [448, 138] width 13 height 15
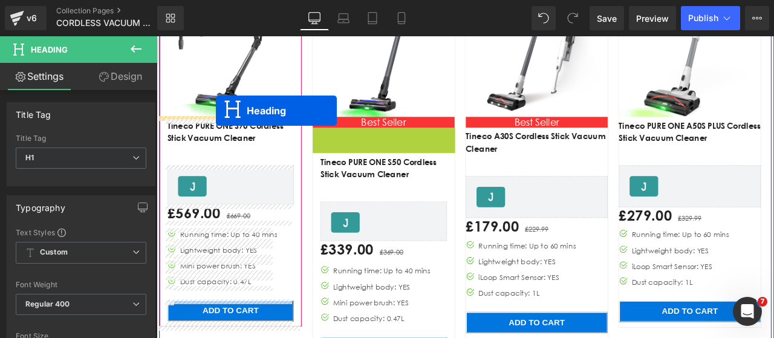
drag, startPoint x: 389, startPoint y: 150, endPoint x: 227, endPoint y: 124, distance: 164.6
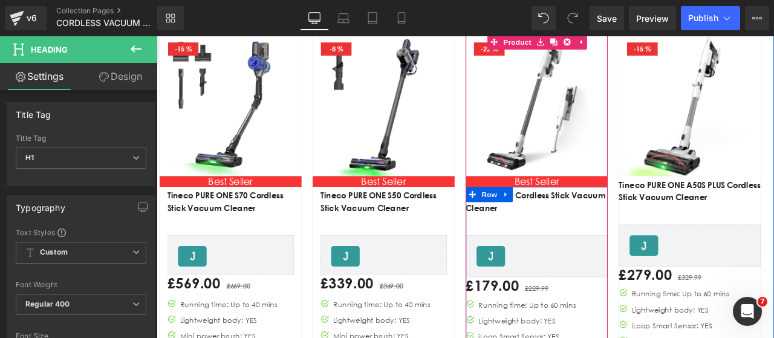
scroll to position [436, 0]
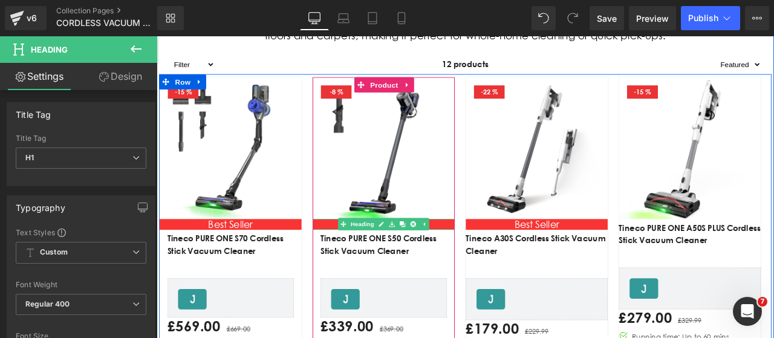
click at [432, 260] on icon "Main content" at bounding box center [435, 259] width 7 height 7
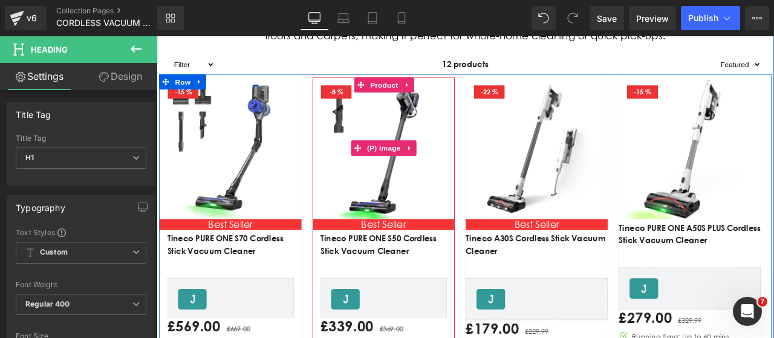
click at [486, 227] on img "Main content" at bounding box center [425, 169] width 168 height 168
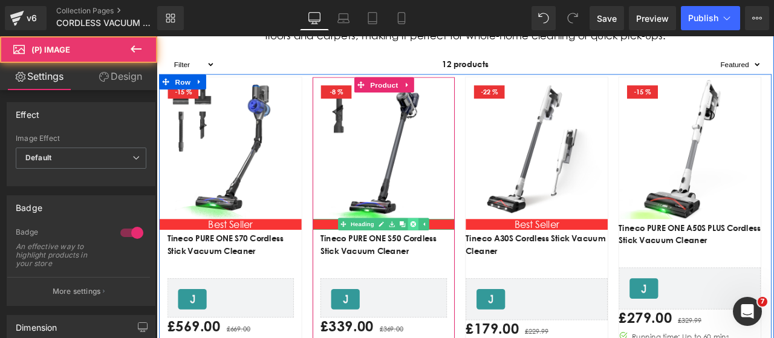
click at [457, 257] on icon "Main content" at bounding box center [460, 258] width 7 height 7
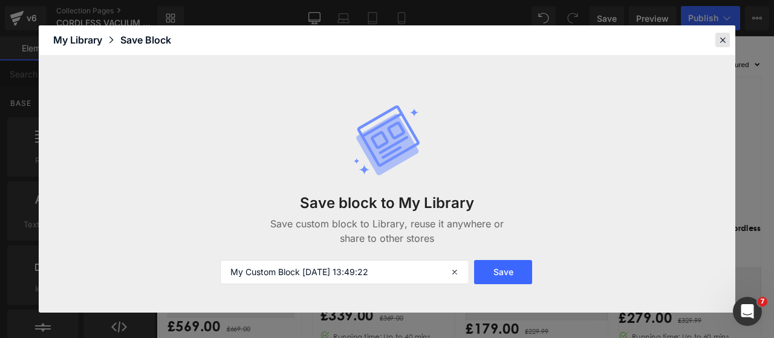
drag, startPoint x: 720, startPoint y: 42, endPoint x: 646, endPoint y: 10, distance: 81.2
click at [720, 42] on icon at bounding box center [722, 39] width 11 height 11
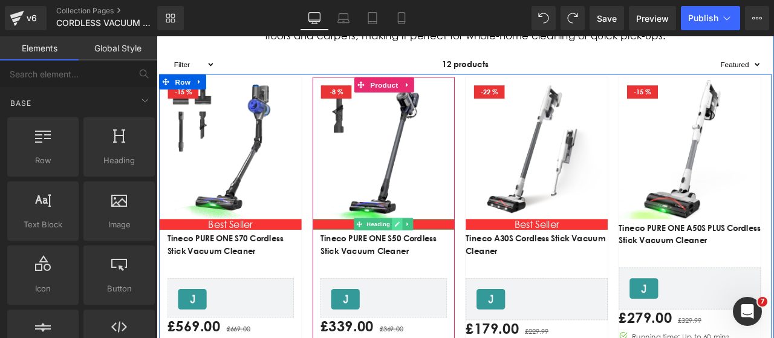
click at [439, 262] on icon "Main content" at bounding box center [442, 259] width 6 height 6
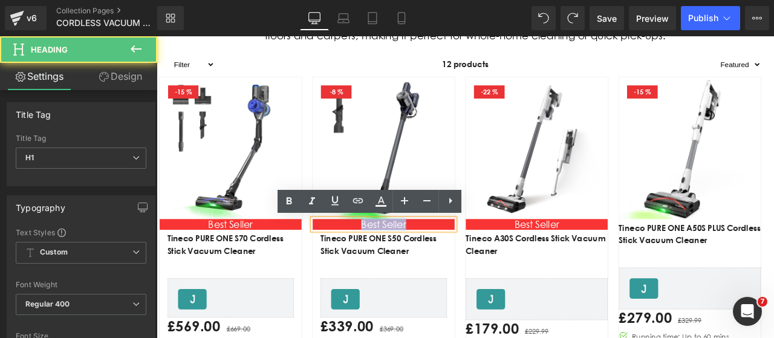
drag, startPoint x: 455, startPoint y: 260, endPoint x: 390, endPoint y: 256, distance: 64.8
click at [390, 256] on h1 "Best Seller" at bounding box center [425, 259] width 168 height 13
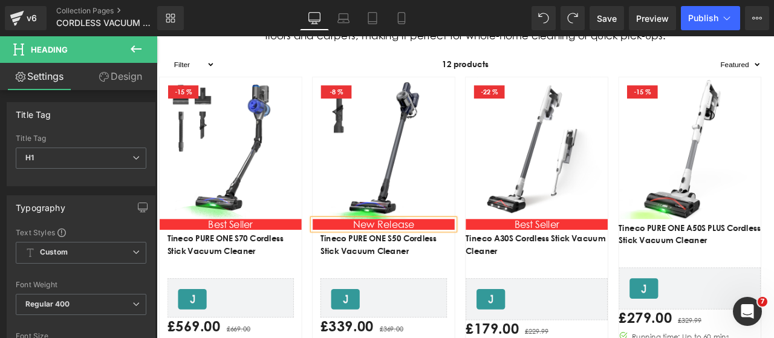
click at [514, 229] on div "- 8 % (P) Image New Release Heading Tineco PURE ONE S50 Cordless Stick Vacuum C…" at bounding box center [431, 299] width 181 height 431
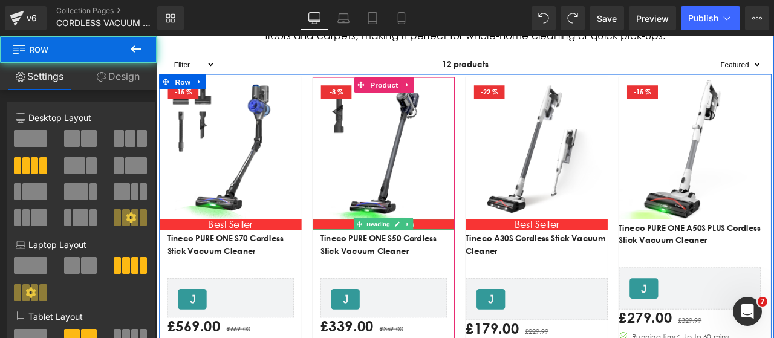
click at [477, 257] on h1 "New Release" at bounding box center [425, 259] width 168 height 13
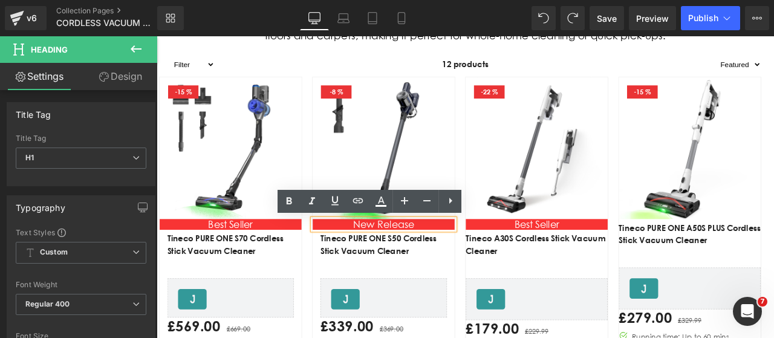
click at [442, 262] on h1 "New Release" at bounding box center [425, 259] width 168 height 13
drag, startPoint x: 460, startPoint y: 262, endPoint x: 376, endPoint y: 259, distance: 84.1
click at [376, 259] on h1 "New Release" at bounding box center [425, 259] width 168 height 13
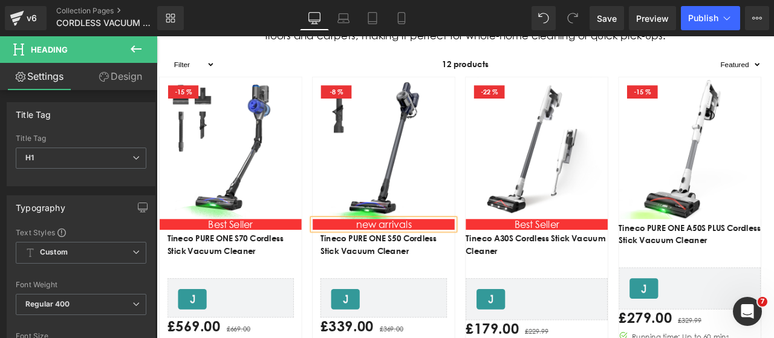
click at [397, 262] on h1 "new arrivals" at bounding box center [425, 259] width 168 height 13
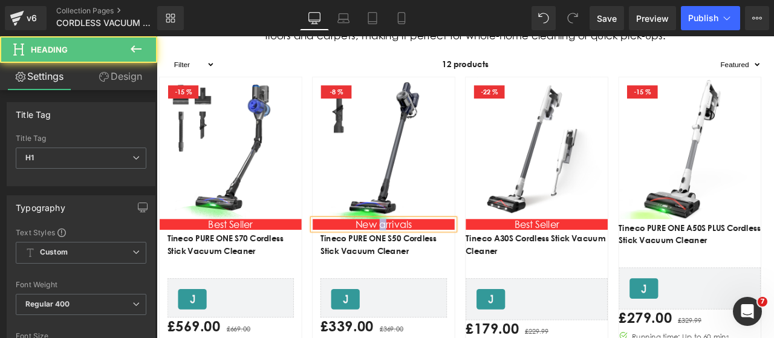
drag, startPoint x: 422, startPoint y: 258, endPoint x: 416, endPoint y: 259, distance: 6.1
click at [416, 259] on h1 "New arrivals" at bounding box center [425, 259] width 168 height 13
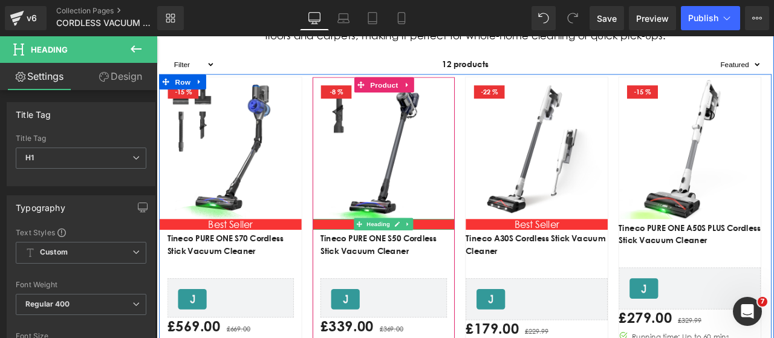
click at [462, 259] on h1 "New Arrivals" at bounding box center [425, 259] width 168 height 13
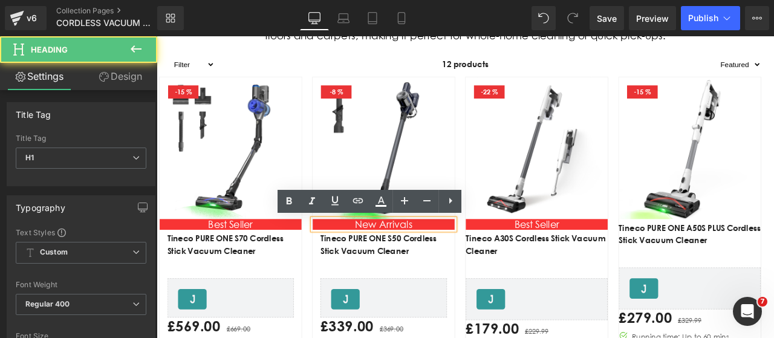
click at [462, 259] on h1 "New Arrivals" at bounding box center [425, 259] width 168 height 13
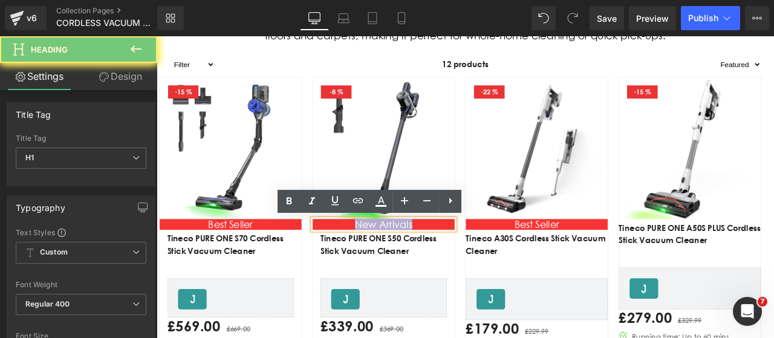
click at [462, 259] on h1 "New Arrivals" at bounding box center [425, 259] width 168 height 13
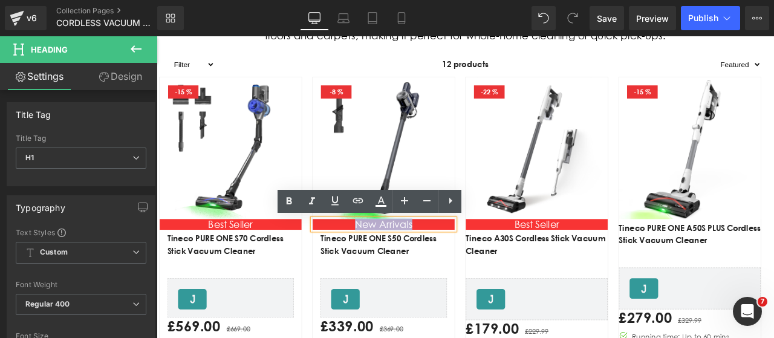
click at [362, 257] on h1 "New Arrivals" at bounding box center [425, 259] width 168 height 13
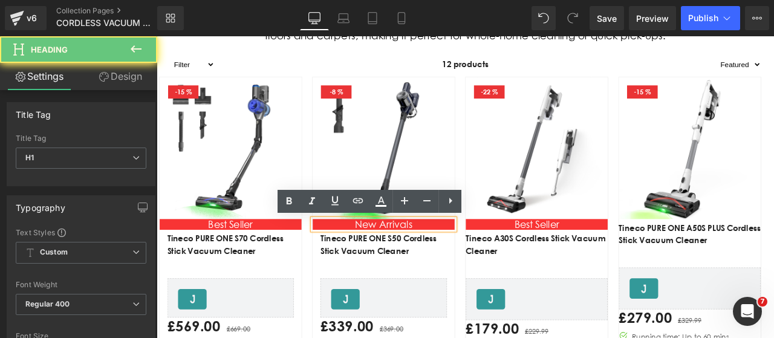
click at [488, 262] on h1 "New Arrivals" at bounding box center [425, 259] width 168 height 13
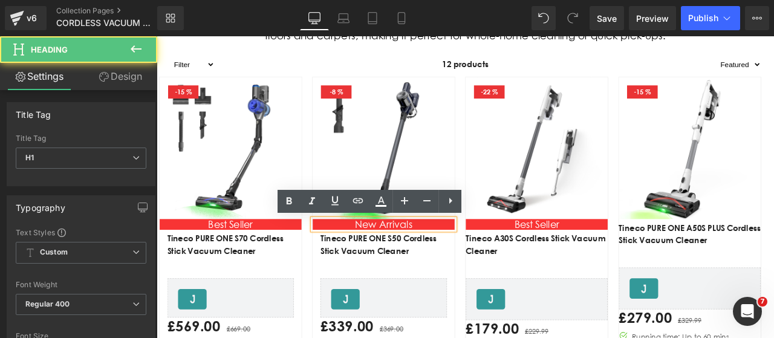
click at [496, 257] on h1 "New Arrivals" at bounding box center [425, 259] width 168 height 13
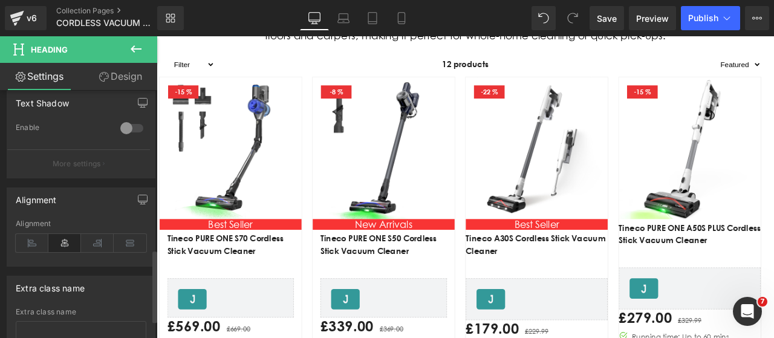
scroll to position [544, 0]
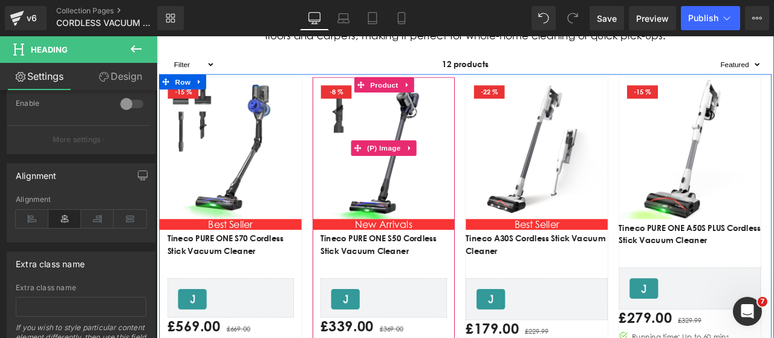
click at [487, 230] on img "Main content" at bounding box center [425, 169] width 168 height 168
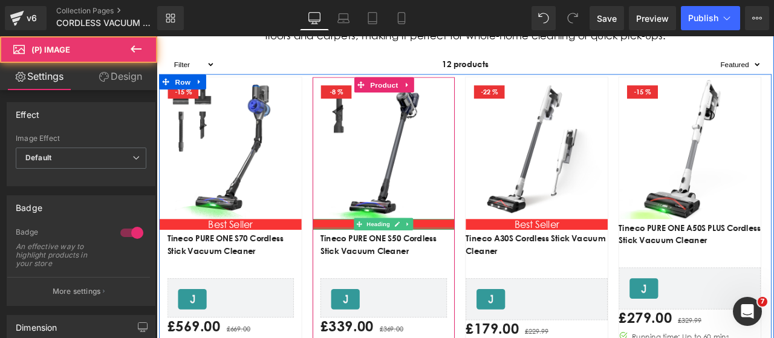
click at [467, 260] on h1 "New Arrivals" at bounding box center [425, 259] width 168 height 13
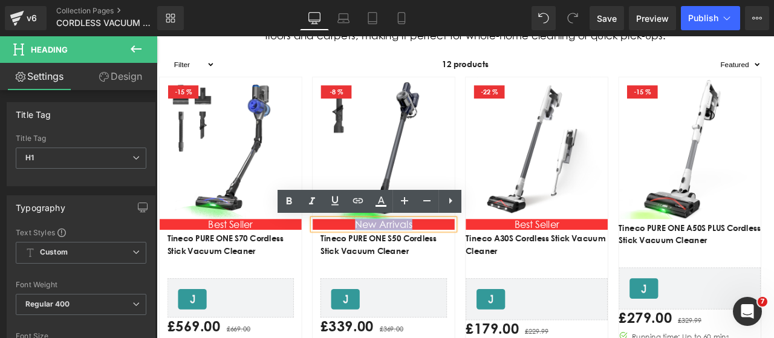
drag, startPoint x: 467, startPoint y: 260, endPoint x: 383, endPoint y: 260, distance: 84.0
click at [383, 260] on h1 "New Arrivals" at bounding box center [425, 259] width 168 height 13
copy h1 "New Arrivals"
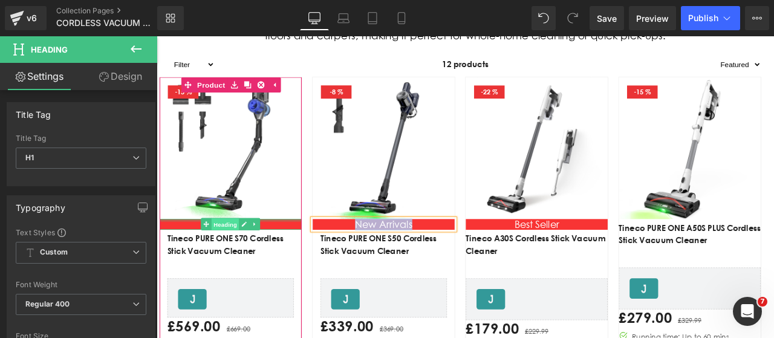
click at [245, 257] on span "Heading" at bounding box center [238, 259] width 33 height 15
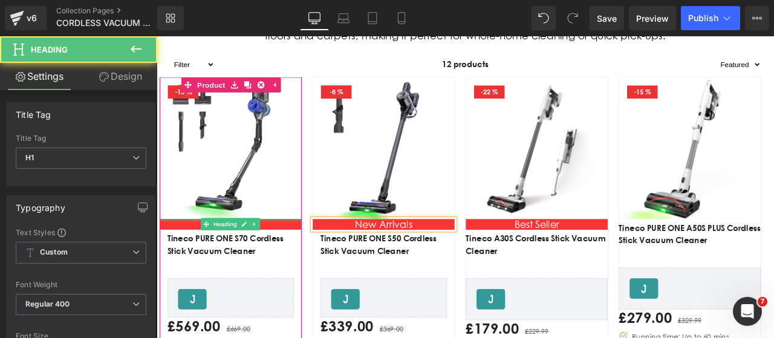
click at [287, 257] on h1 "Best Seller" at bounding box center [244, 259] width 168 height 13
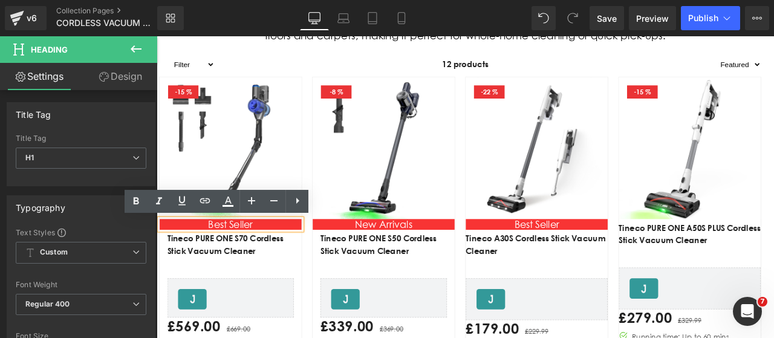
click at [288, 257] on h1 "Best Seller" at bounding box center [244, 259] width 168 height 13
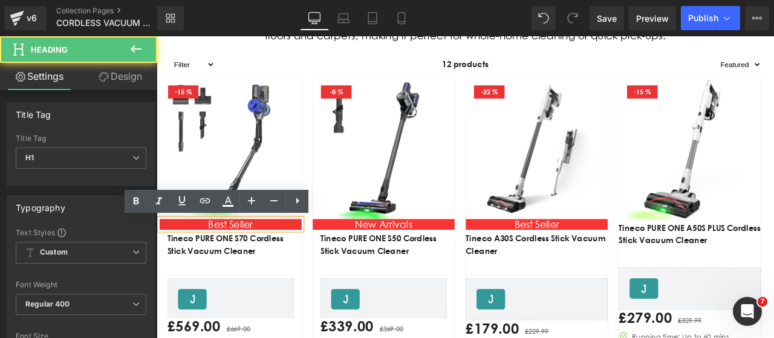
click at [288, 257] on h1 "Best Seller" at bounding box center [244, 259] width 168 height 13
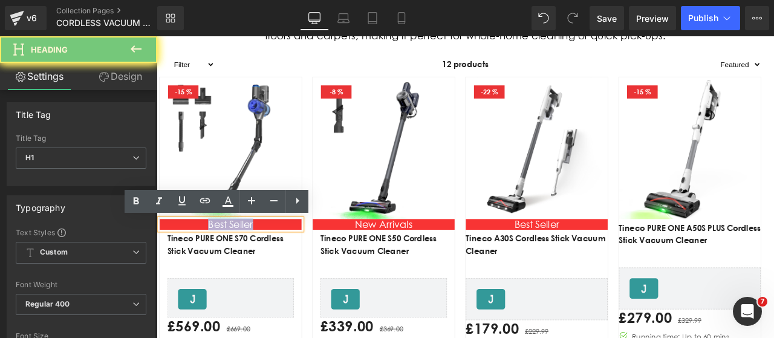
click at [288, 257] on h1 "Best Seller" at bounding box center [244, 259] width 168 height 13
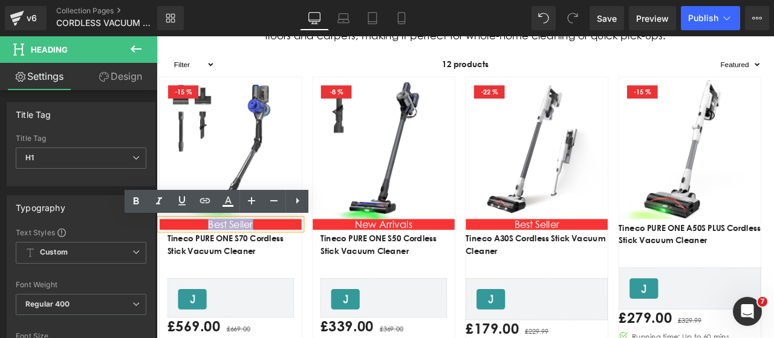
paste div "Main content"
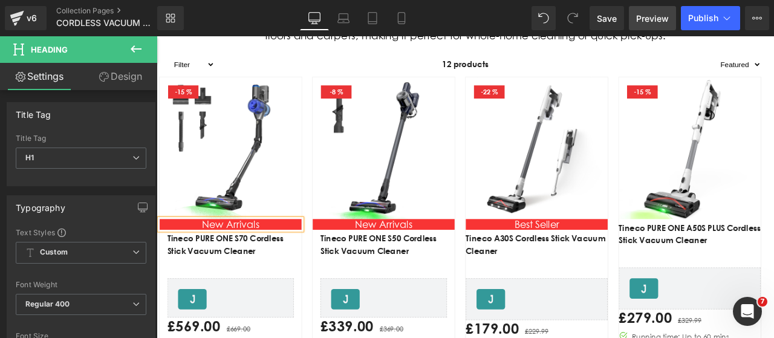
click at [648, 19] on span "Preview" at bounding box center [652, 18] width 33 height 13
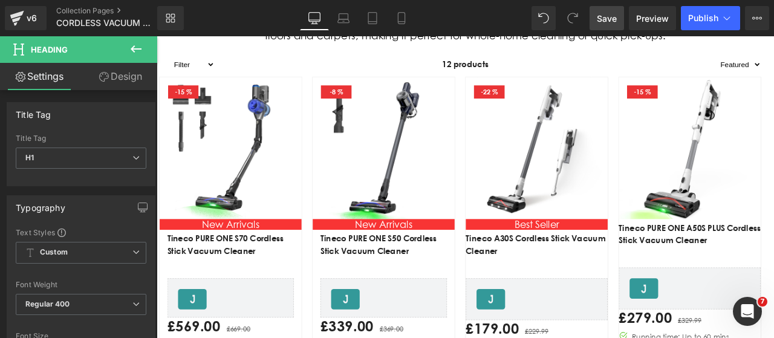
click at [614, 16] on span "Save" at bounding box center [606, 18] width 20 height 13
click at [709, 24] on button "Publish" at bounding box center [709, 18] width 59 height 24
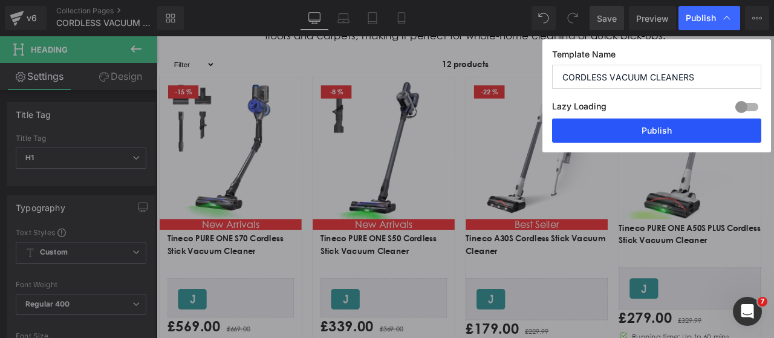
click at [612, 130] on button "Publish" at bounding box center [656, 130] width 209 height 24
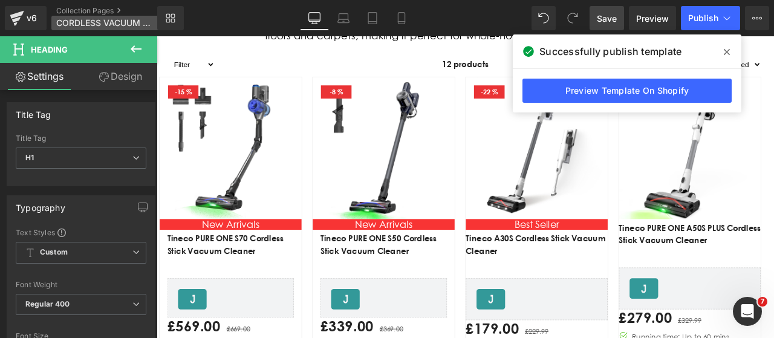
drag, startPoint x: 30, startPoint y: 24, endPoint x: 53, endPoint y: 19, distance: 23.5
click at [30, 24] on div "v6" at bounding box center [31, 18] width 15 height 16
